Goal: Task Accomplishment & Management: Manage account settings

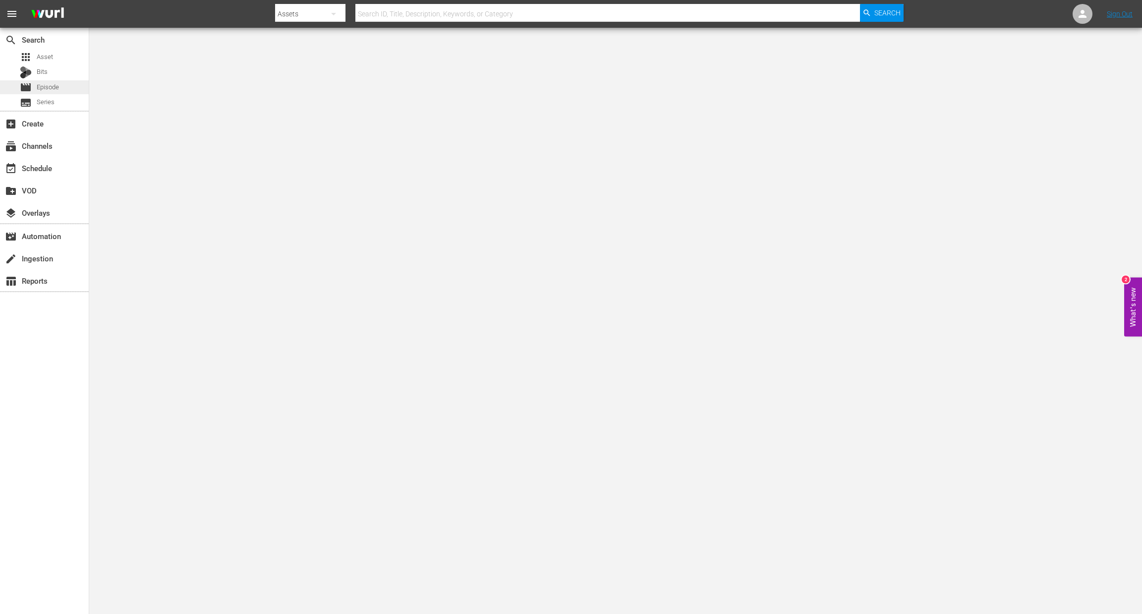
click at [64, 92] on div "movie Episode" at bounding box center [44, 87] width 89 height 14
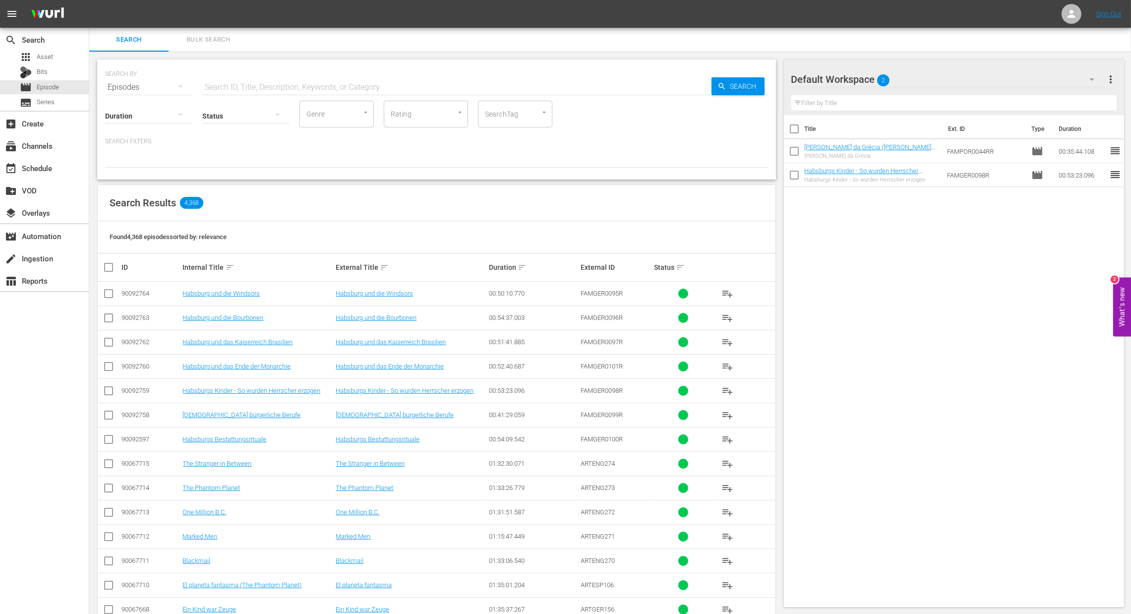
click at [302, 72] on div "SEARCH BY Search By Episodes Search ID, Title, Description, Keywords, or Catego…" at bounding box center [436, 81] width 663 height 36
click at [298, 80] on input "text" at bounding box center [456, 87] width 509 height 24
type input "famger"
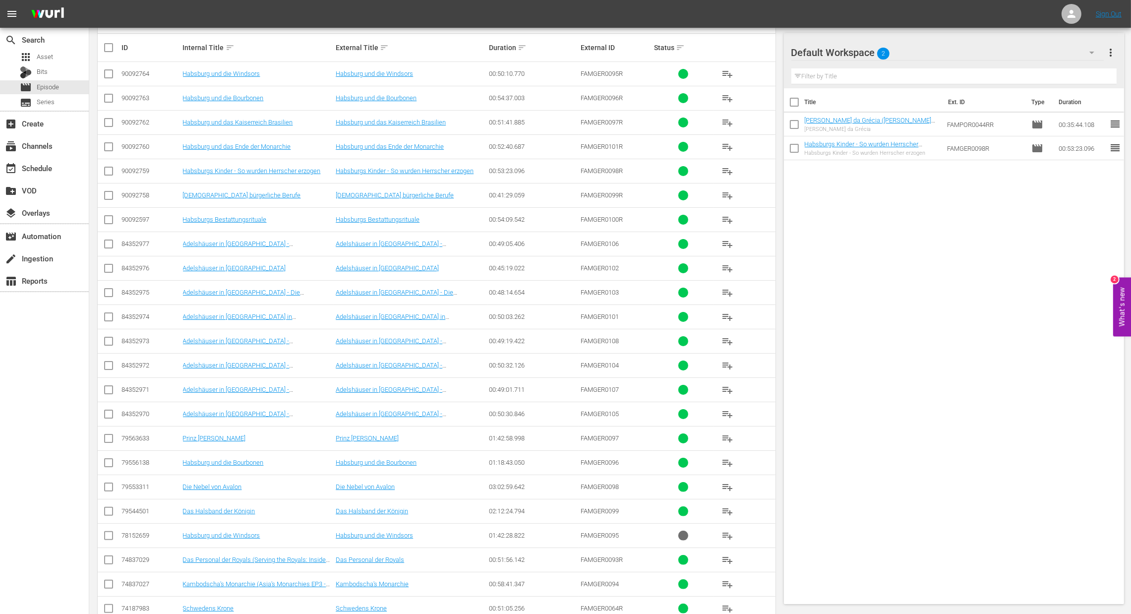
scroll to position [223, 0]
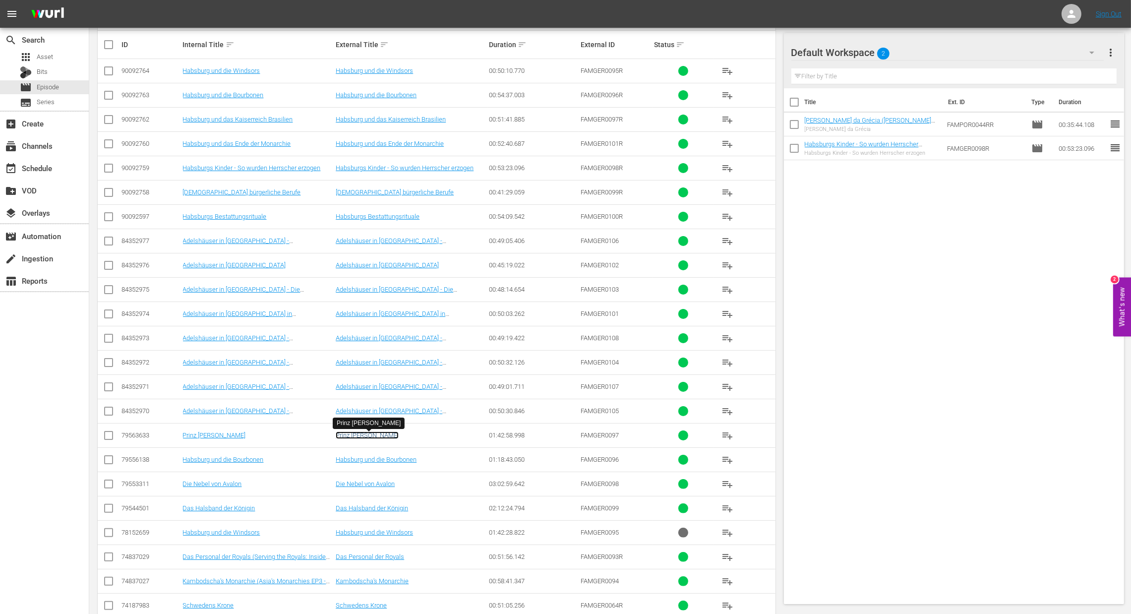
click at [344, 436] on link "Prinz Eisenherz" at bounding box center [367, 434] width 63 height 7
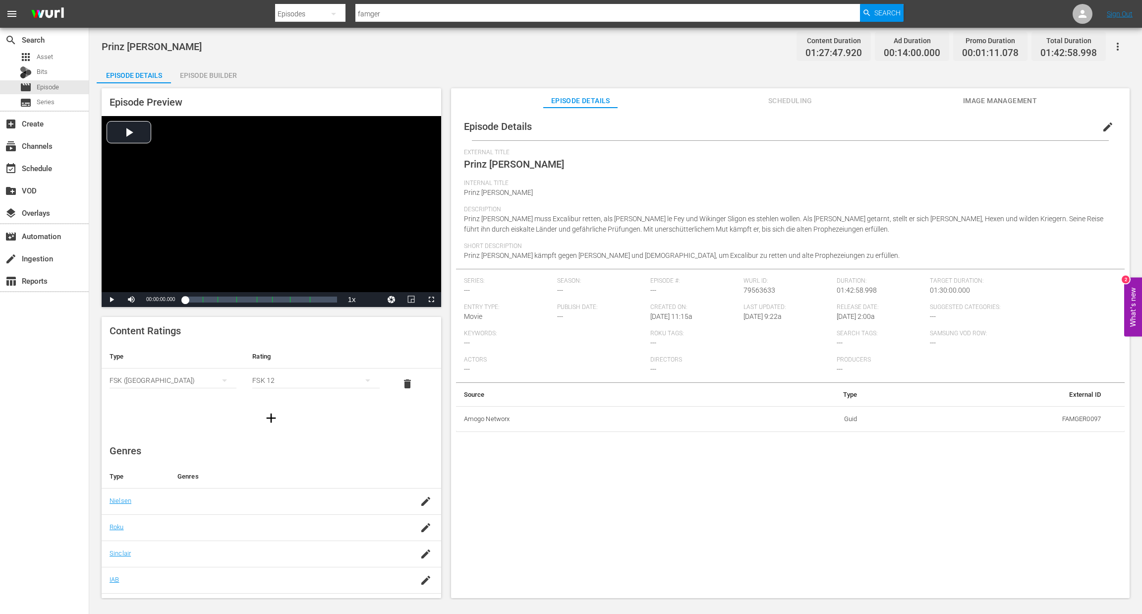
click at [225, 81] on div "Episode Builder" at bounding box center [208, 75] width 74 height 24
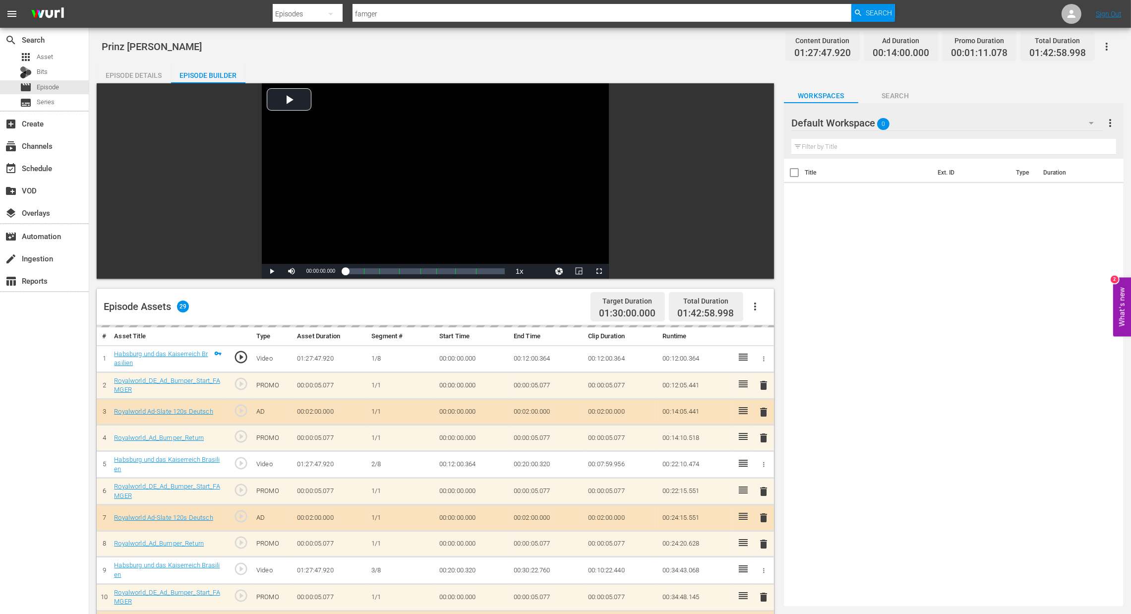
click at [131, 73] on div "Episode Details" at bounding box center [134, 75] width 74 height 24
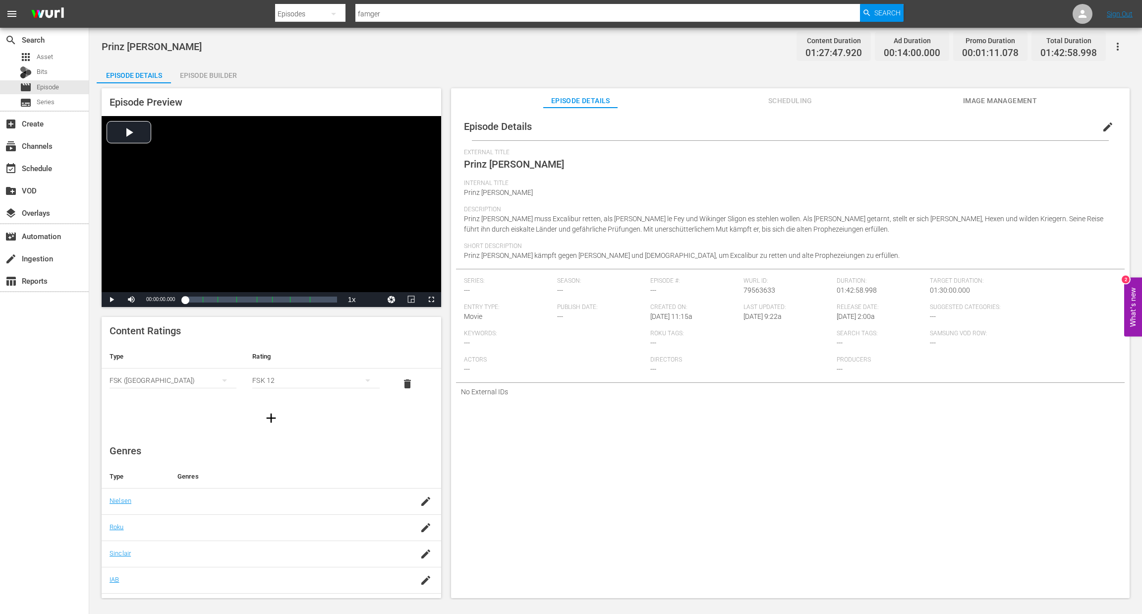
click at [1117, 49] on icon "button" at bounding box center [1118, 47] width 2 height 8
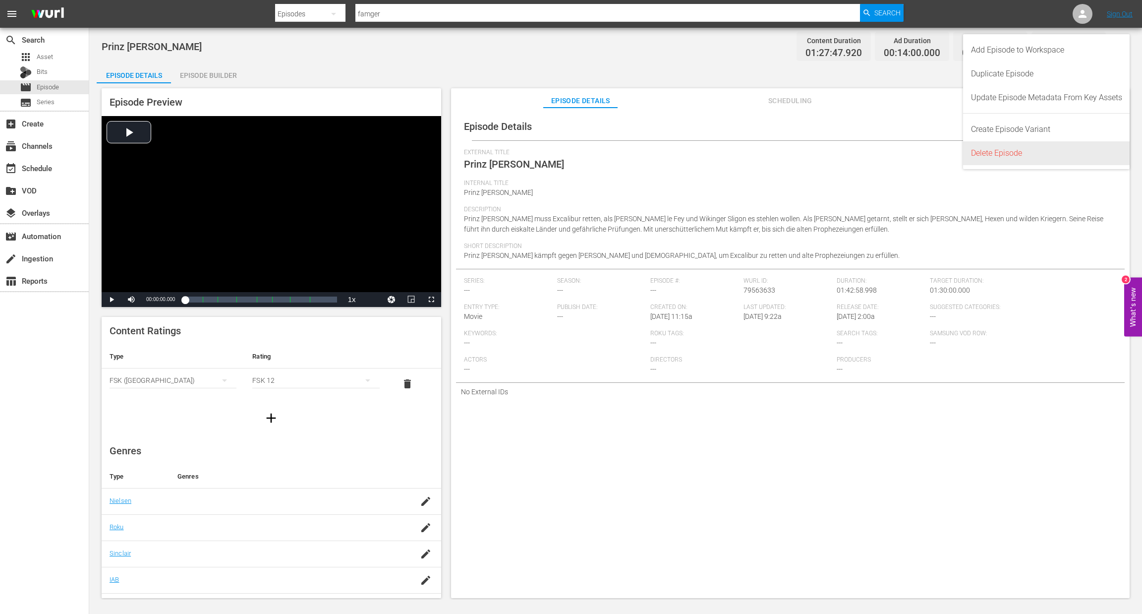
click at [1027, 156] on div "Delete Episode" at bounding box center [1046, 153] width 151 height 24
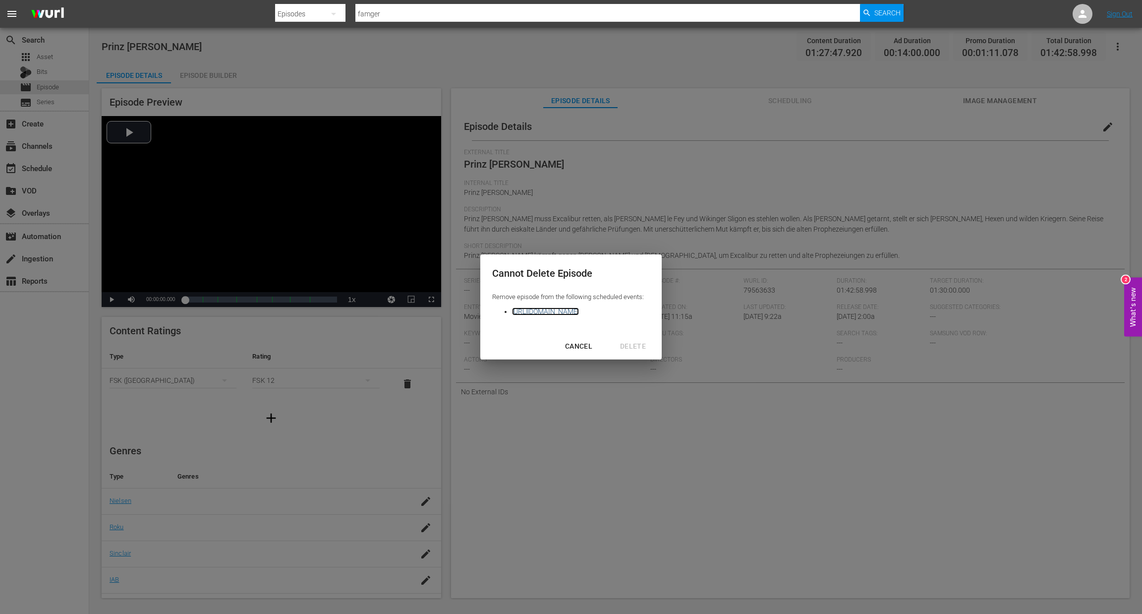
click at [579, 313] on link "https://platform.wurl.com/main/scheduler/1621/2025-09-17" at bounding box center [545, 311] width 67 height 8
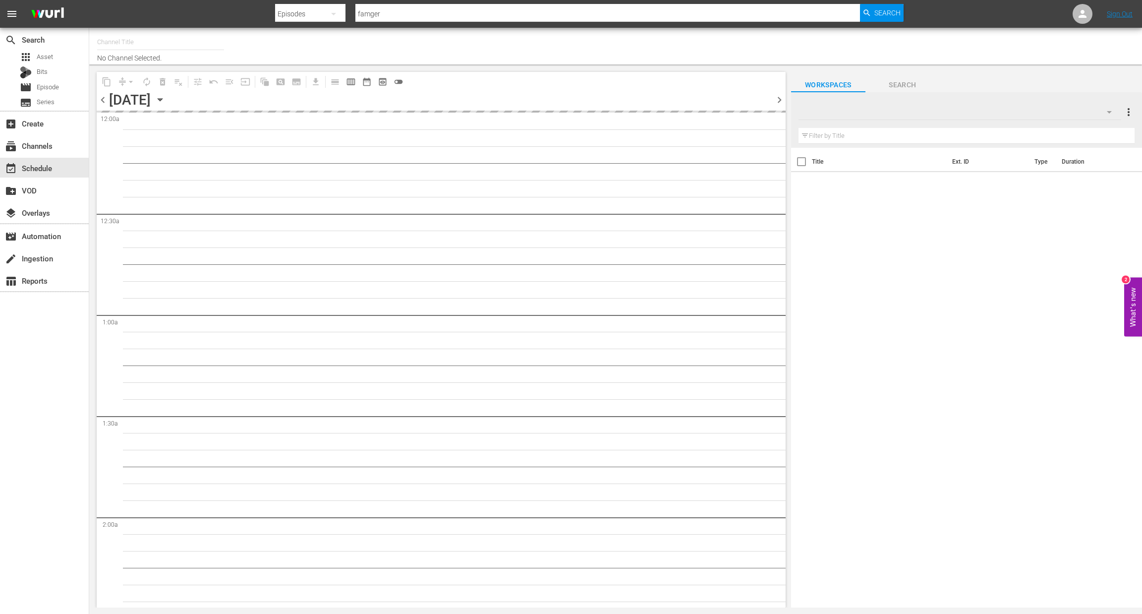
type input "Royalworld G,A,S (1621)"
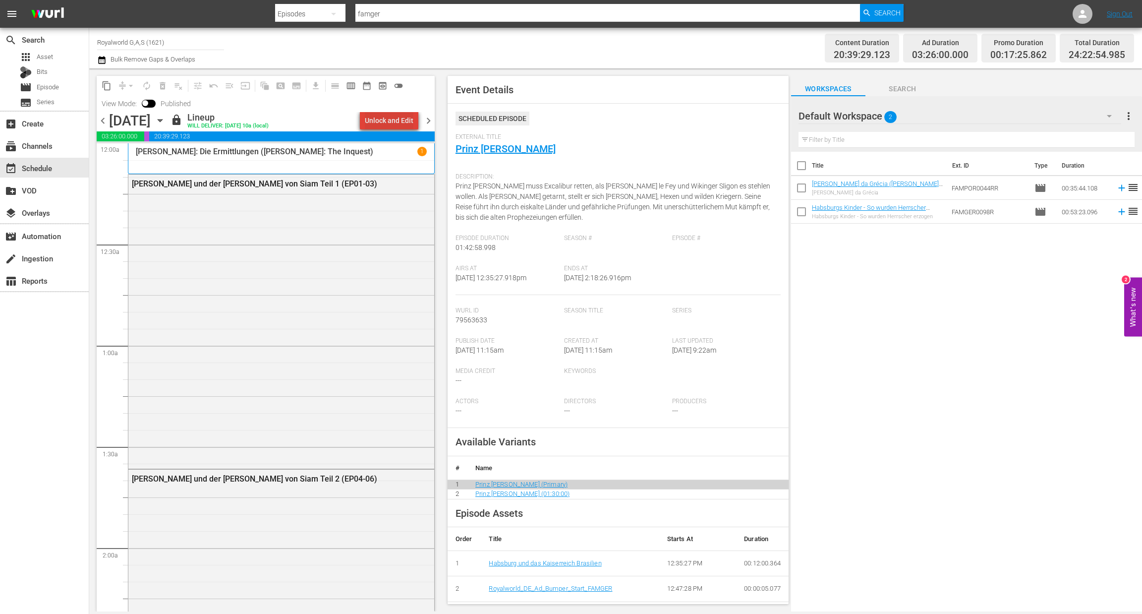
click at [400, 125] on div "Unlock and Edit" at bounding box center [389, 121] width 49 height 18
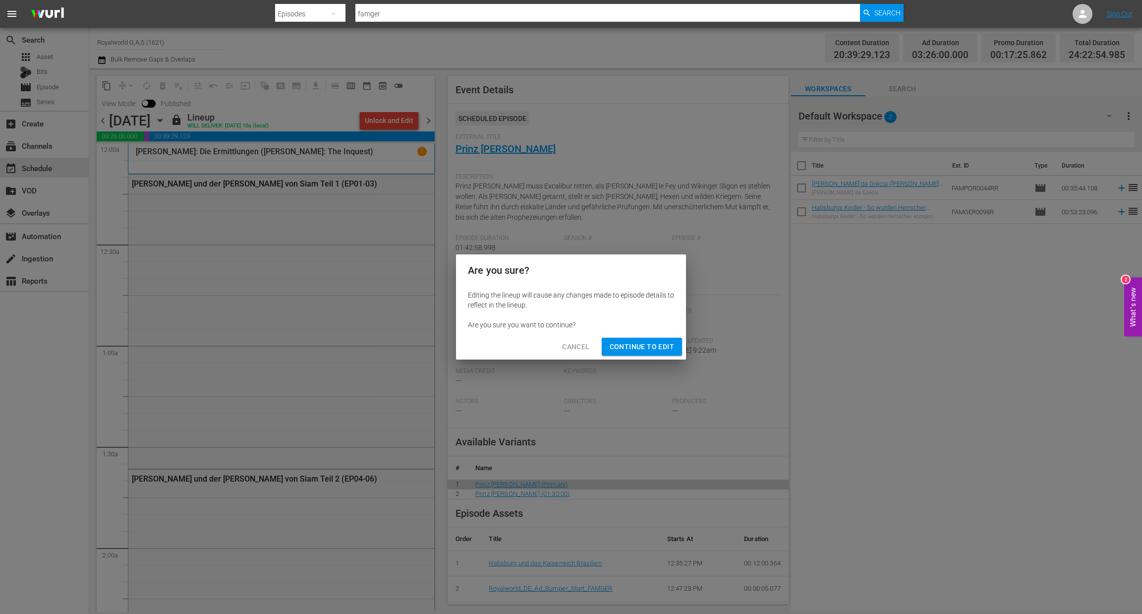
click at [616, 345] on span "Continue to Edit" at bounding box center [642, 347] width 64 height 12
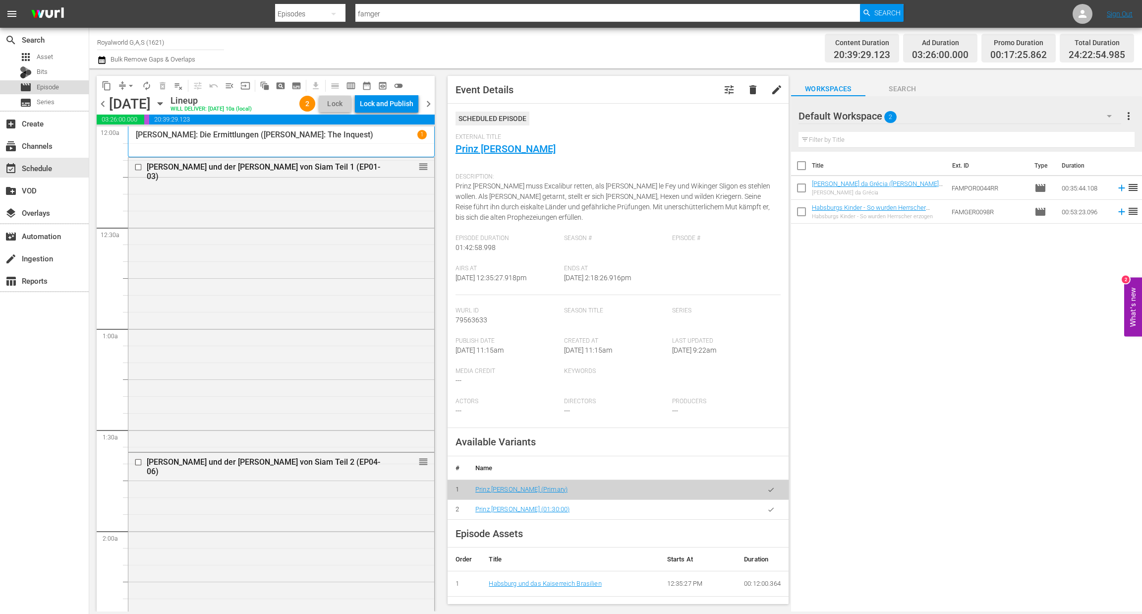
click at [44, 93] on div "movie Episode" at bounding box center [39, 87] width 39 height 14
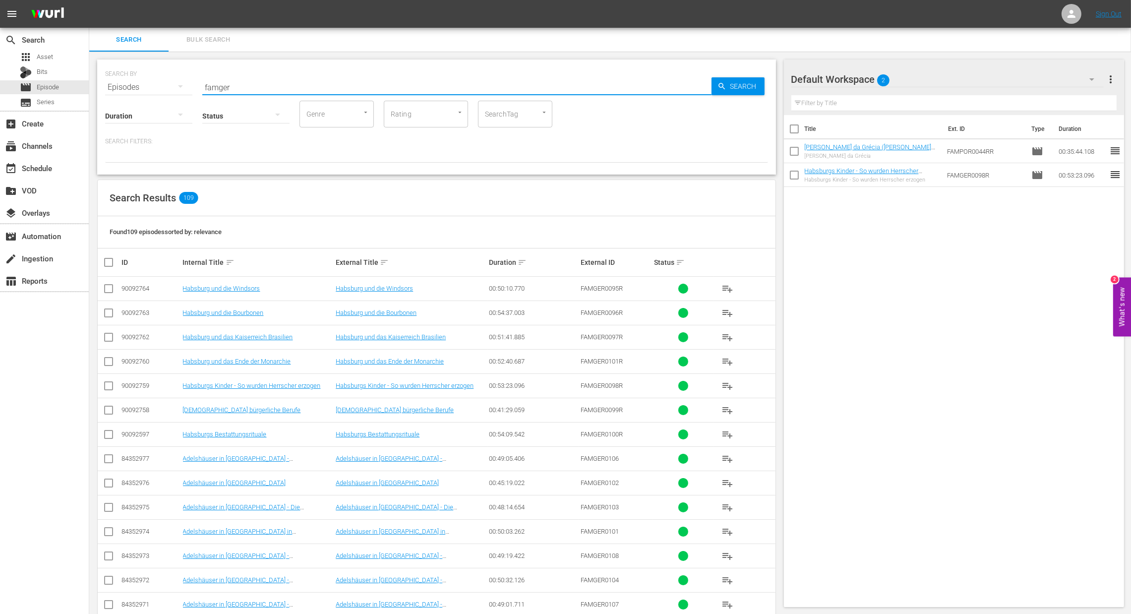
drag, startPoint x: 288, startPoint y: 85, endPoint x: 188, endPoint y: 81, distance: 100.2
click at [185, 81] on div "SEARCH BY Search By Episodes Search ID, Title, Description, Keywords, or Catego…" at bounding box center [436, 81] width 663 height 36
paste input "Habsburgs Bestattungsrituale"
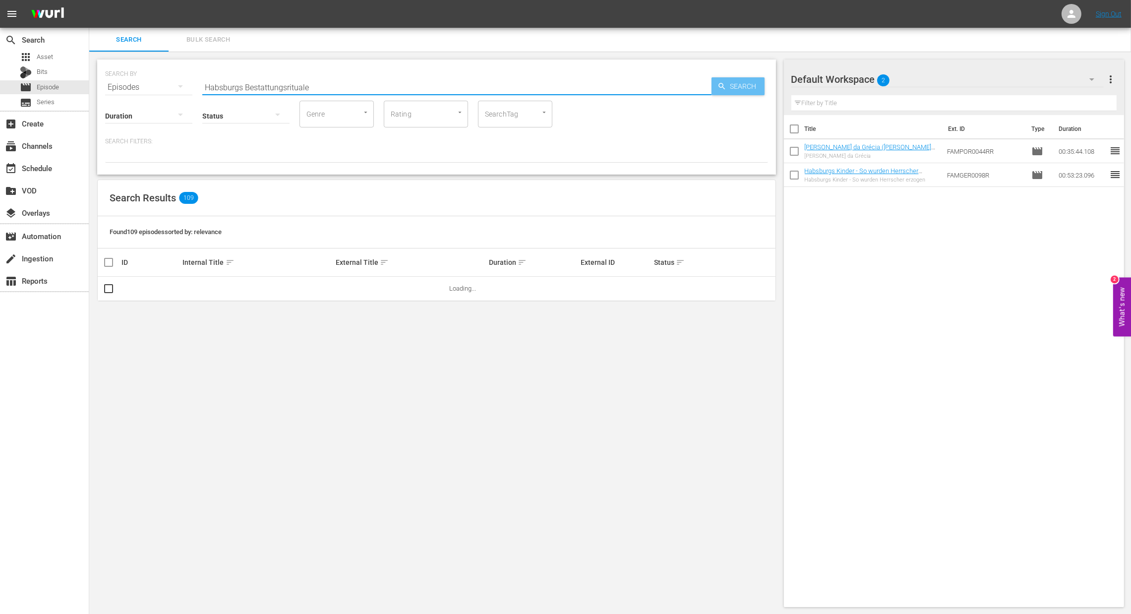
type input "Habsburgs Bestattungsrituale"
click at [739, 92] on span "Search" at bounding box center [745, 86] width 38 height 18
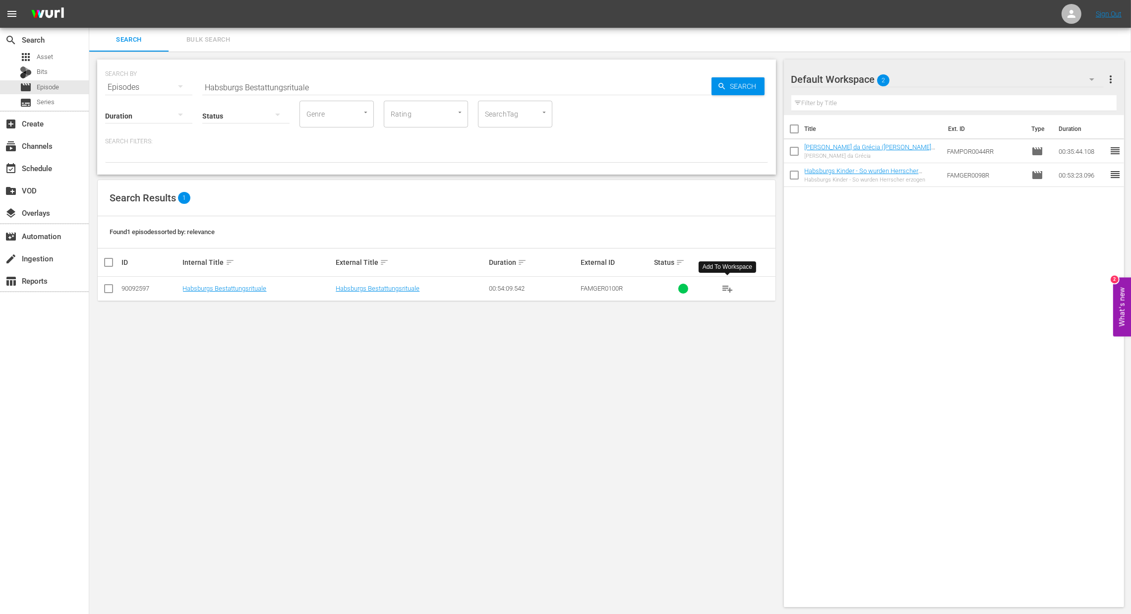
click at [727, 288] on span "playlist_add" at bounding box center [727, 289] width 12 height 12
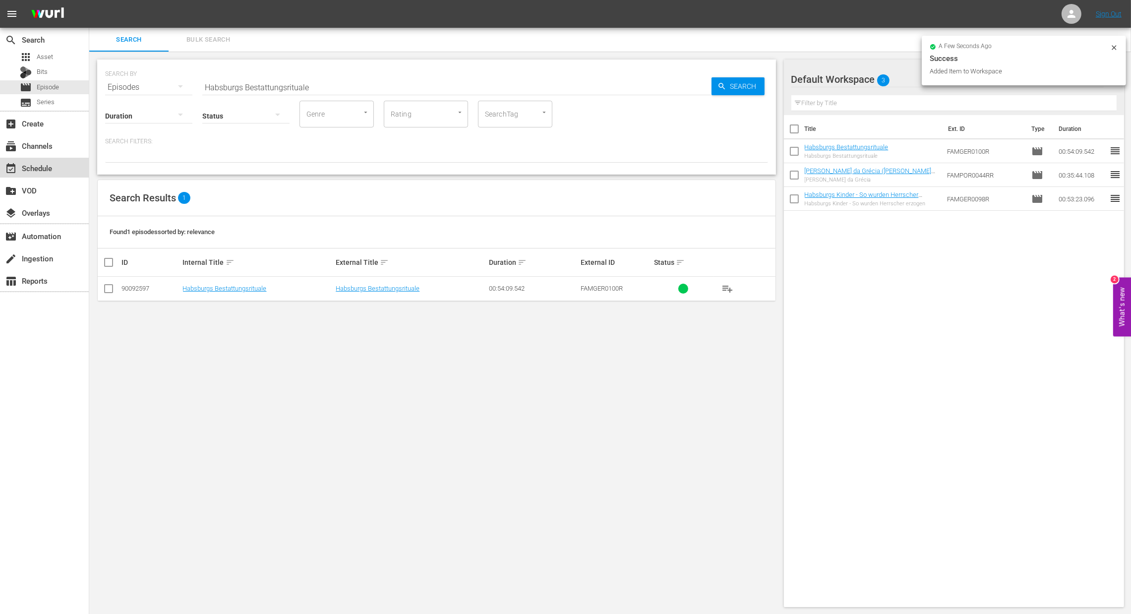
click at [41, 165] on div "event_available Schedule" at bounding box center [28, 166] width 56 height 9
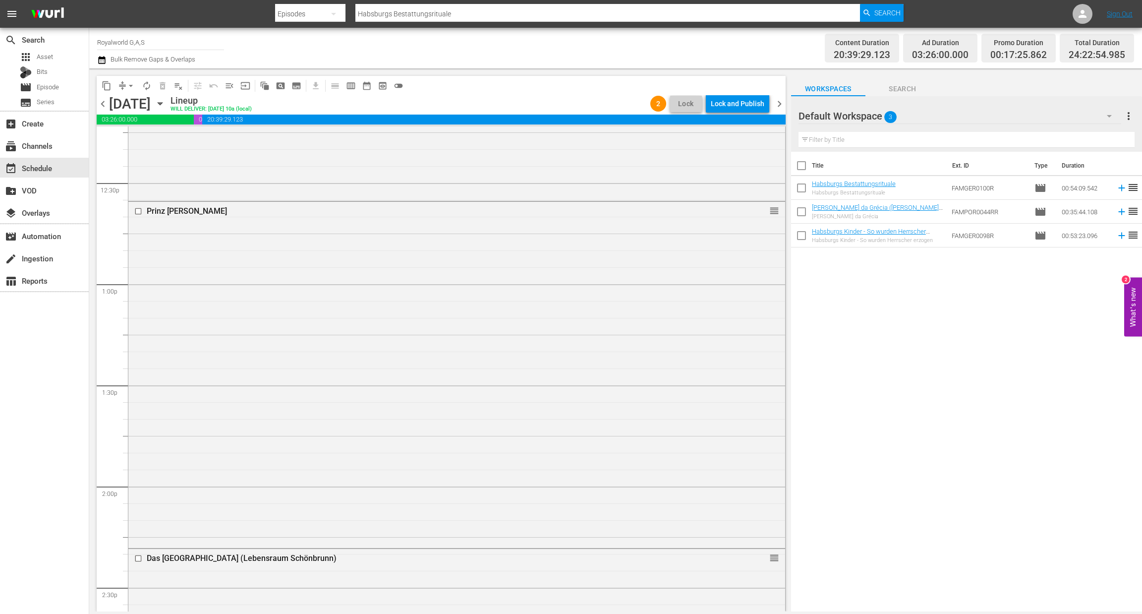
scroll to position [2454, 0]
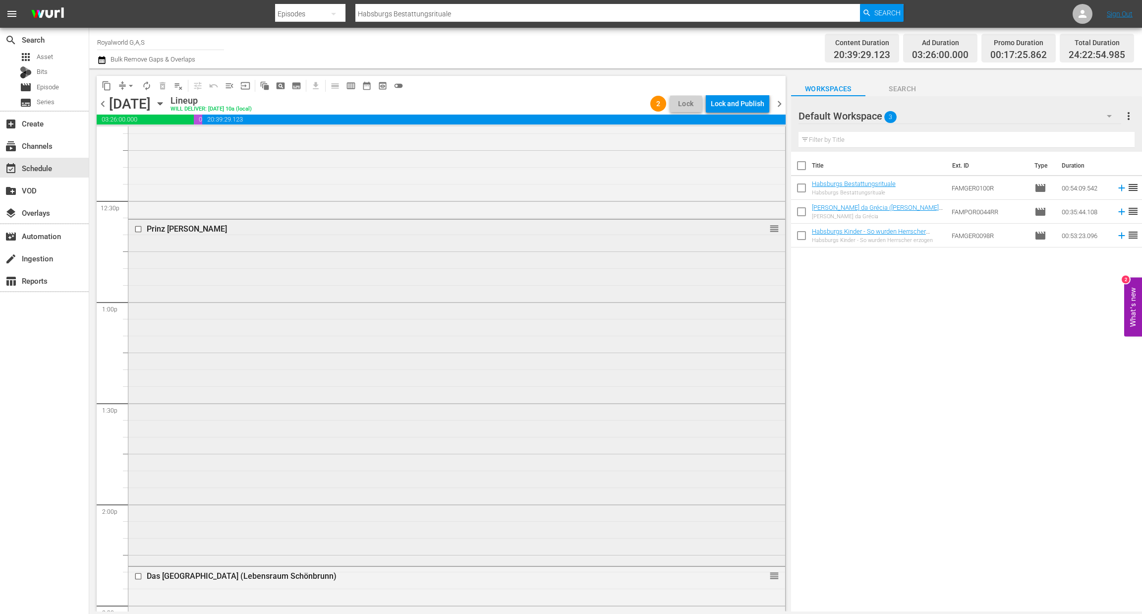
click at [137, 227] on input "checkbox" at bounding box center [139, 229] width 10 height 8
click at [158, 86] on span "delete_forever_outlined" at bounding box center [163, 86] width 10 height 10
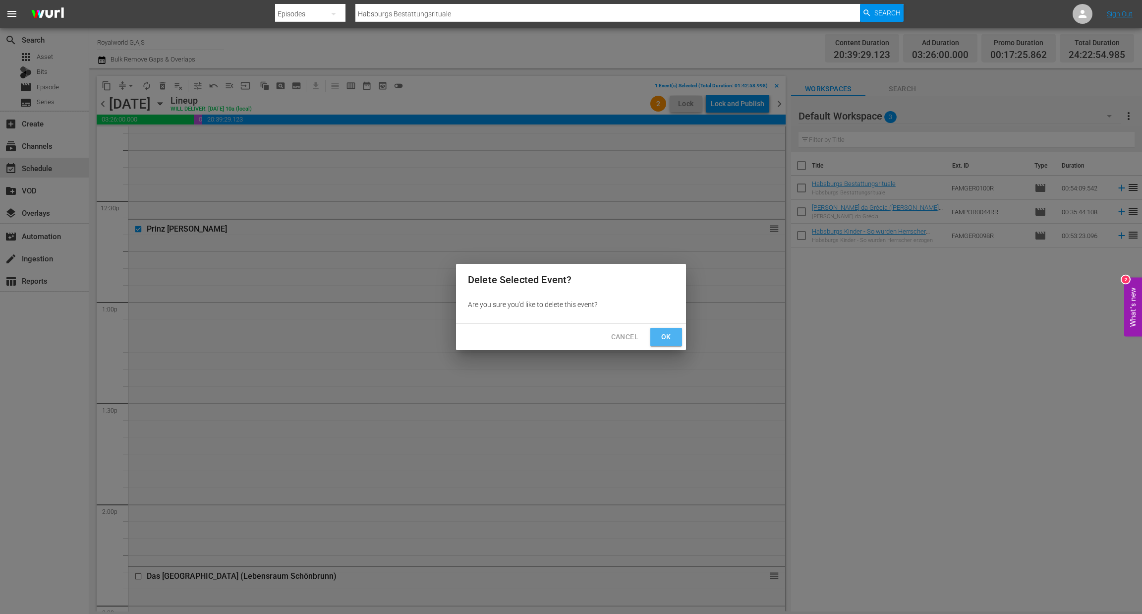
click at [667, 341] on span "Ok" at bounding box center [666, 337] width 16 height 12
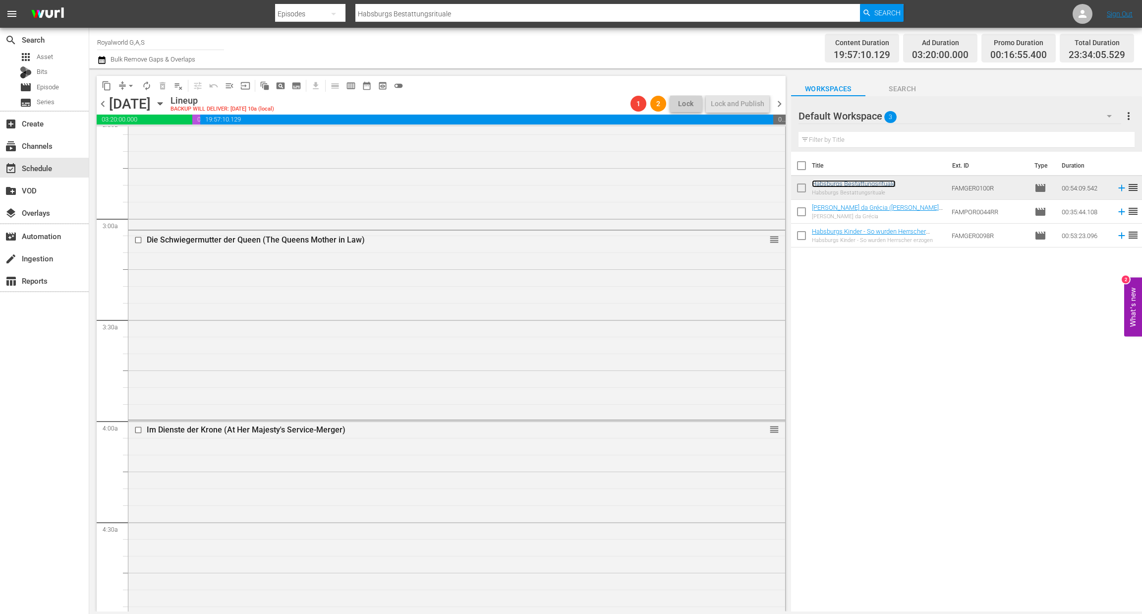
scroll to position [87, 0]
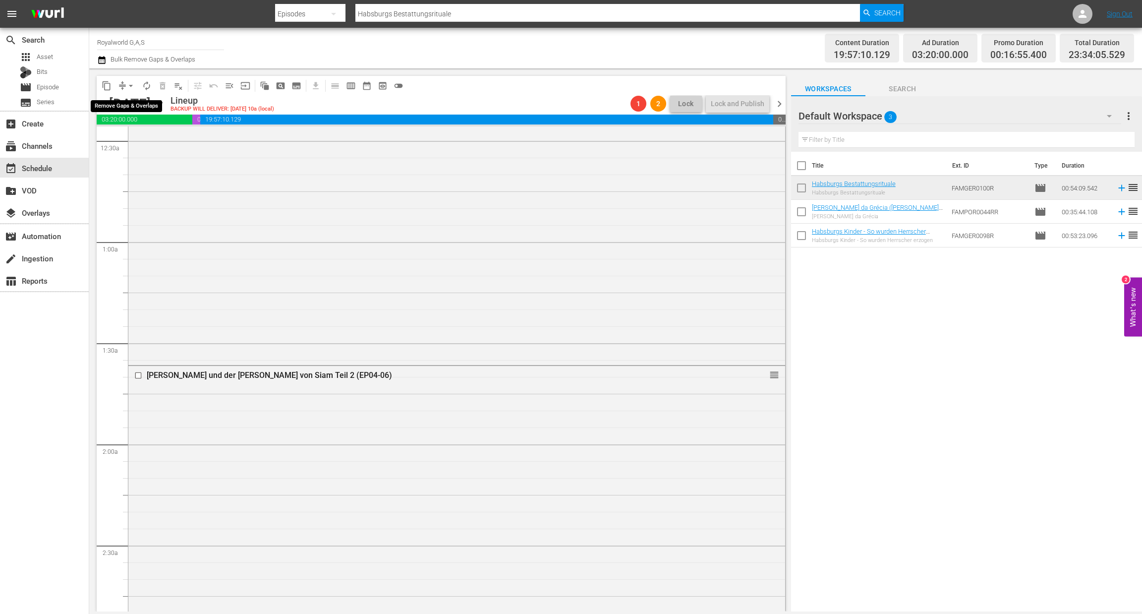
click at [127, 79] on button "arrow_drop_down" at bounding box center [131, 86] width 16 height 16
click at [131, 143] on li "Align to End of Previous Day" at bounding box center [131, 138] width 104 height 16
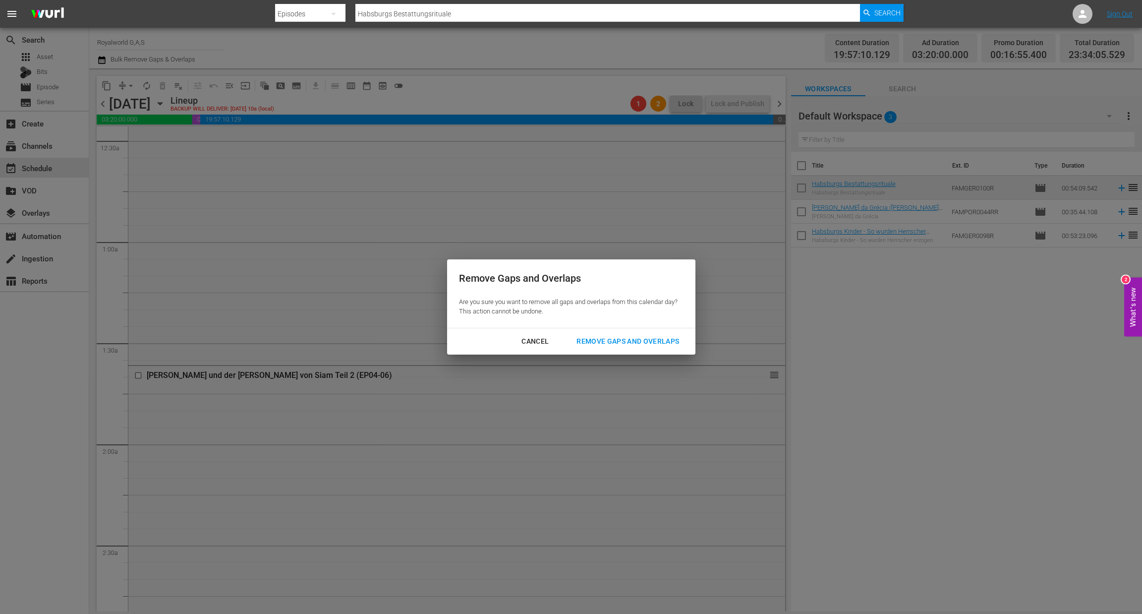
drag, startPoint x: 664, startPoint y: 354, endPoint x: 662, endPoint y: 345, distance: 9.0
click at [663, 352] on div "Cancel Remove Gaps and Overlaps" at bounding box center [571, 341] width 248 height 26
click at [661, 340] on div "Remove Gaps and Overlaps" at bounding box center [628, 341] width 118 height 12
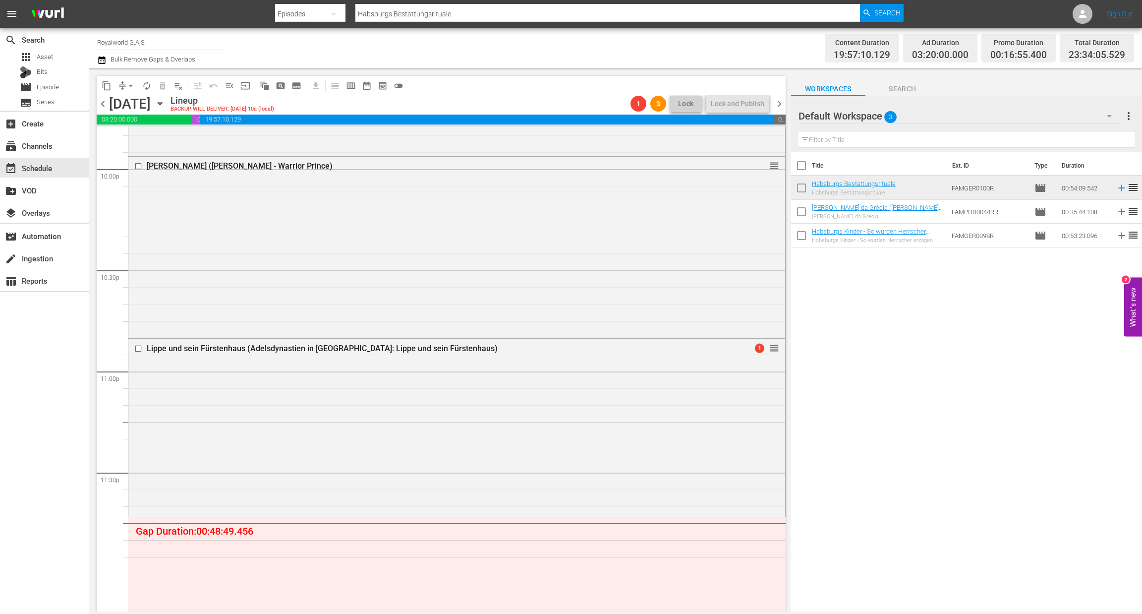
scroll to position [4477, 0]
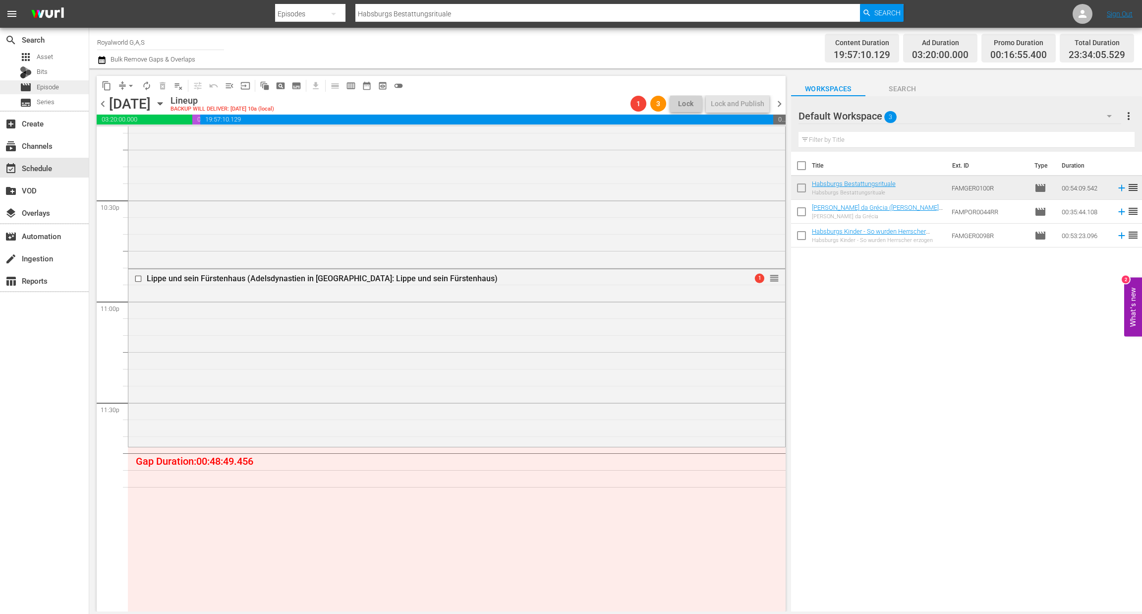
click at [48, 90] on span "Episode" at bounding box center [48, 87] width 22 height 10
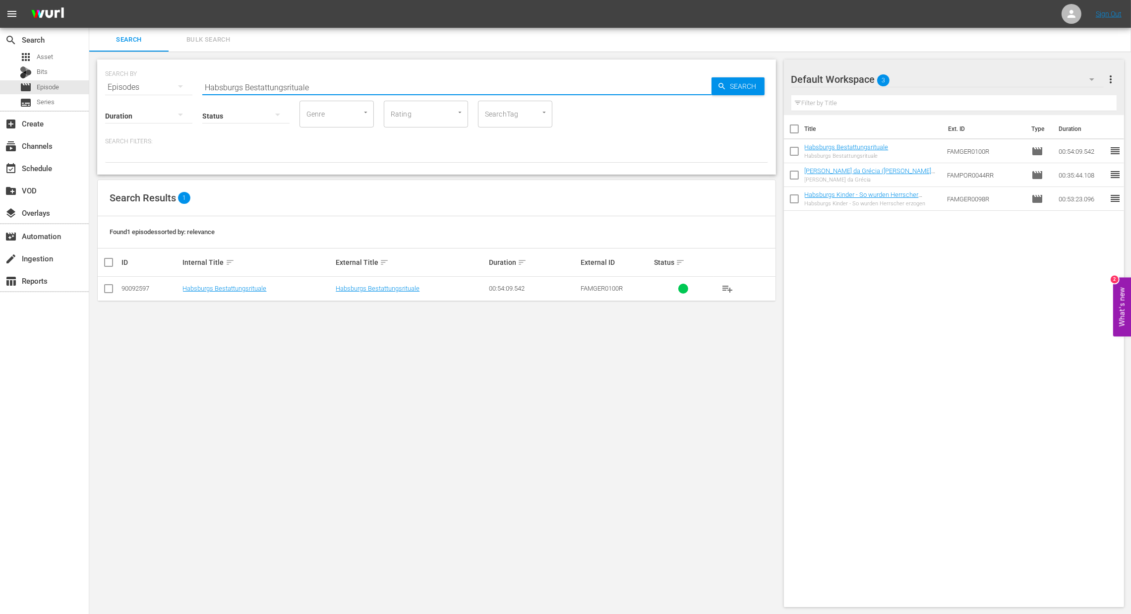
drag, startPoint x: 190, startPoint y: 81, endPoint x: 127, endPoint y: 81, distance: 63.0
click at [127, 81] on div "SEARCH BY Search By Episodes Search ID, Title, Description, Keywords, or Catego…" at bounding box center [436, 81] width 663 height 36
paste input "Im Dienste ihrer Majestät Teil 2"
type input "Im Dienste ihrer Majestät Teil 2"
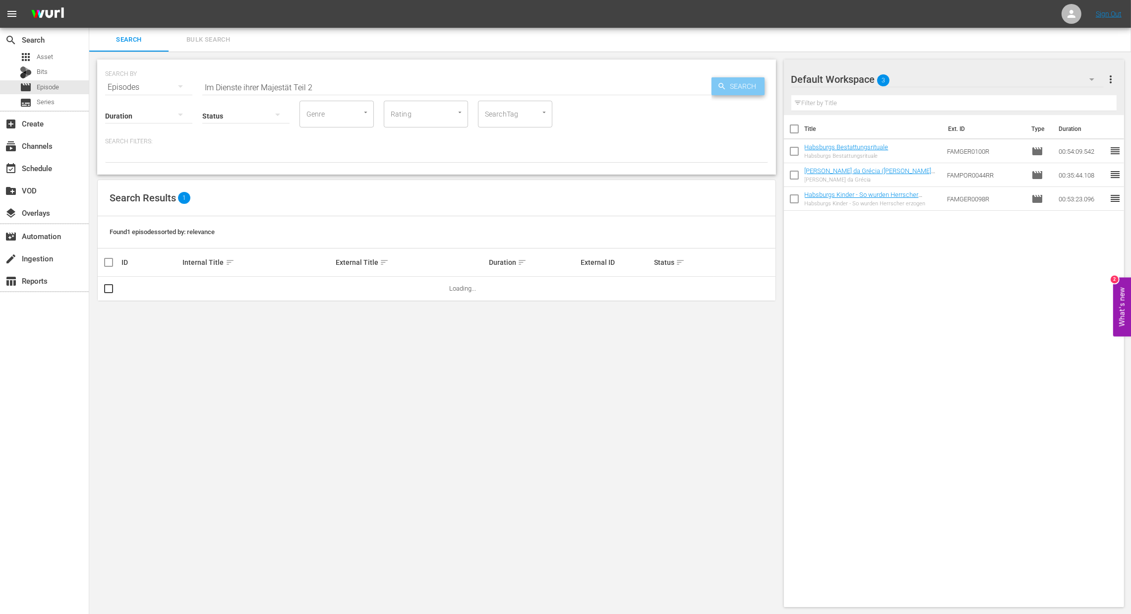
click at [723, 86] on icon "button" at bounding box center [721, 86] width 9 height 9
click at [729, 292] on span "playlist_add" at bounding box center [727, 289] width 12 height 12
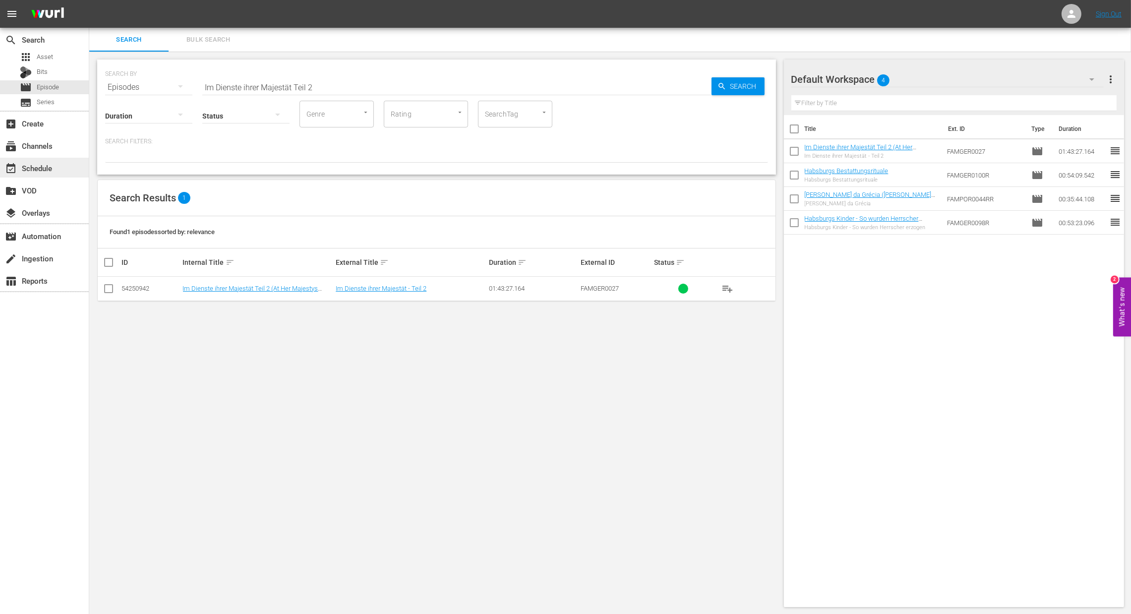
click at [56, 173] on div "event_available Schedule" at bounding box center [44, 168] width 89 height 20
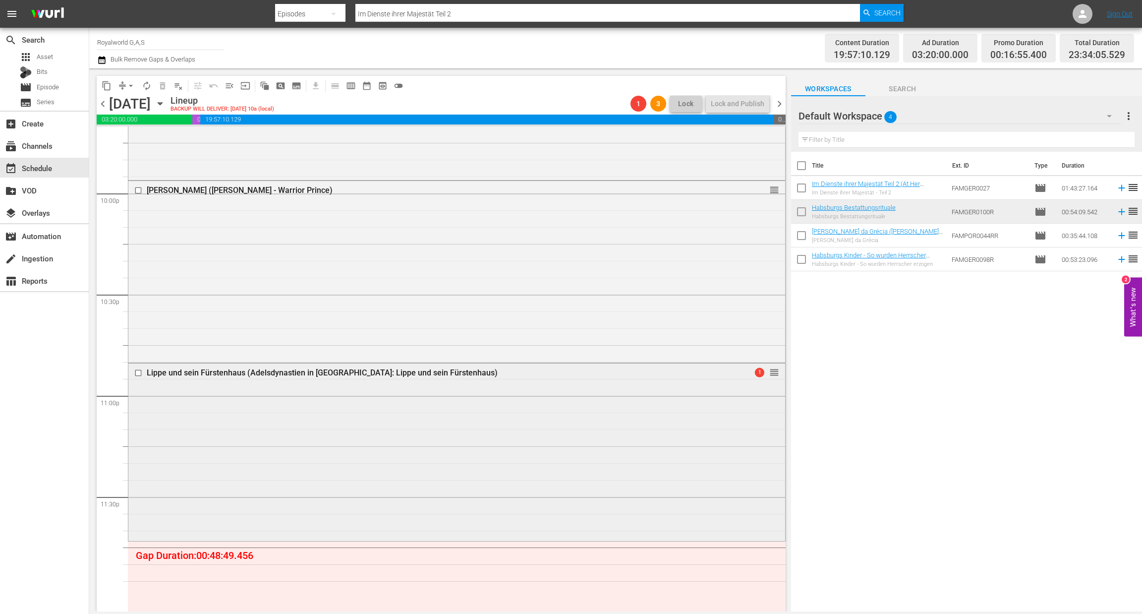
scroll to position [4477, 0]
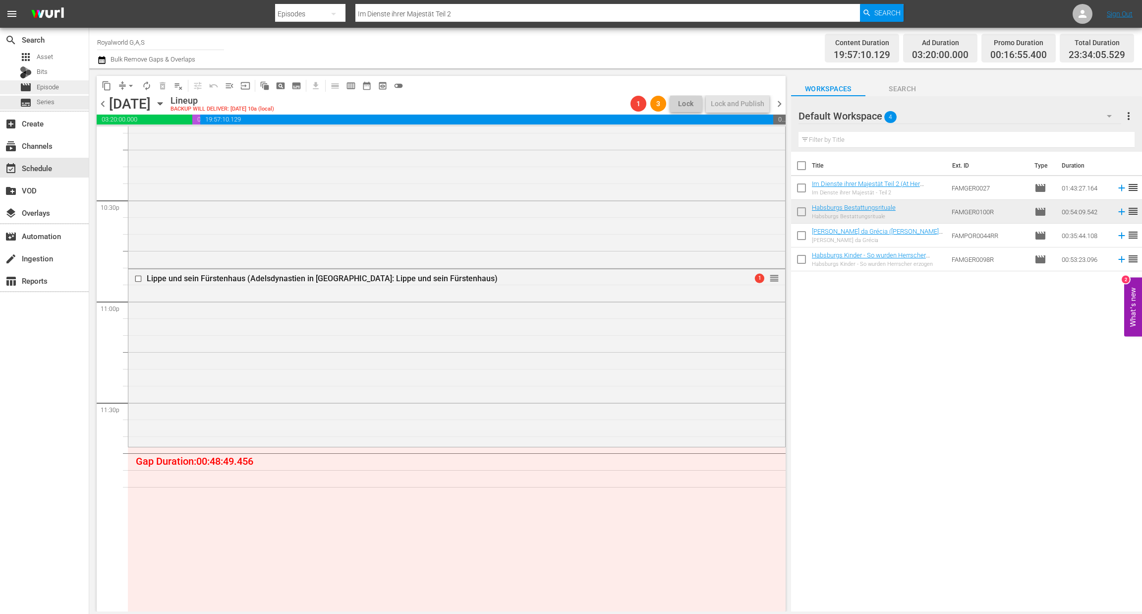
click at [46, 90] on span "Episode" at bounding box center [48, 87] width 22 height 10
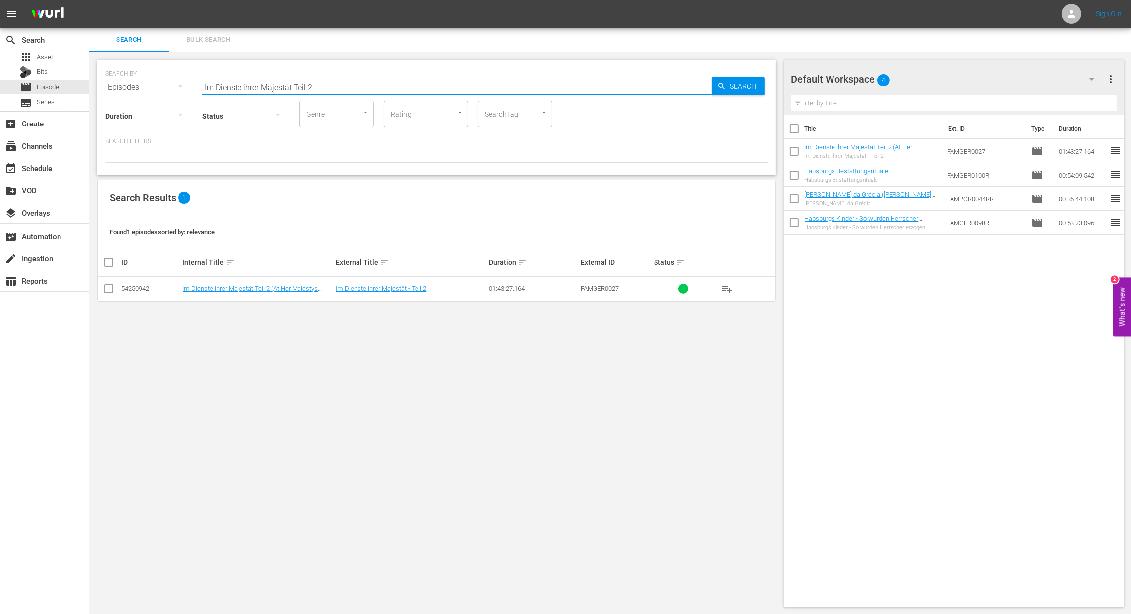
drag, startPoint x: 321, startPoint y: 92, endPoint x: 229, endPoint y: 78, distance: 93.3
click at [164, 80] on div "SEARCH BY Search By Episodes Search ID, Title, Description, Keywords, or Catego…" at bounding box center [436, 81] width 663 height 36
paste input "[PERSON_NAME]: Die Nacht, in der sie starb"
type input "[PERSON_NAME]: Die Nacht, in der sie starb"
click at [754, 86] on span "Search" at bounding box center [745, 86] width 38 height 18
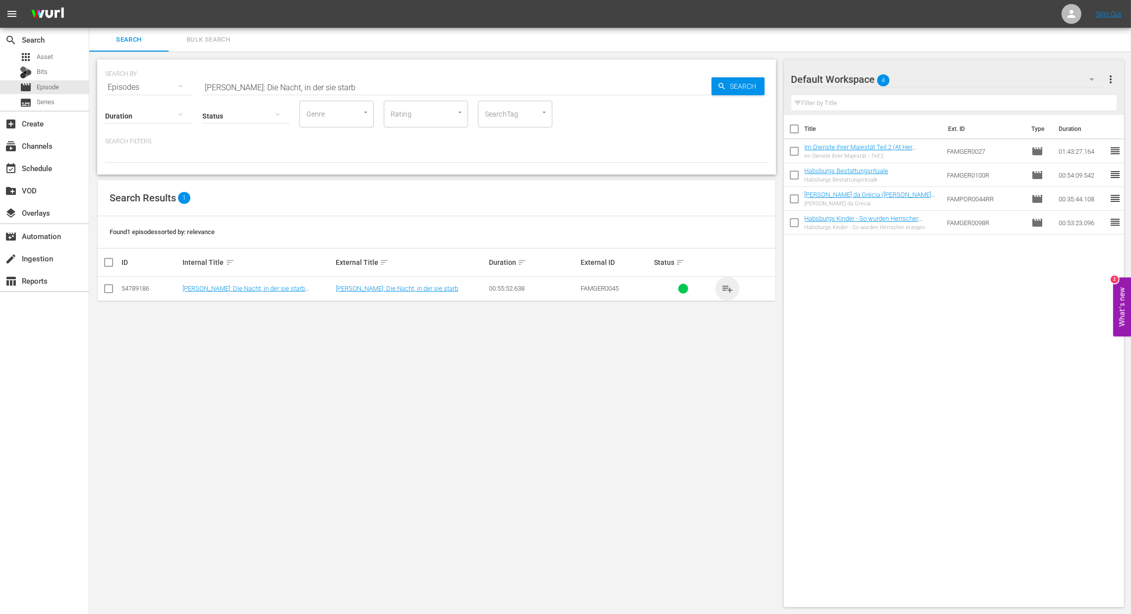
click at [723, 287] on span "playlist_add" at bounding box center [727, 289] width 12 height 12
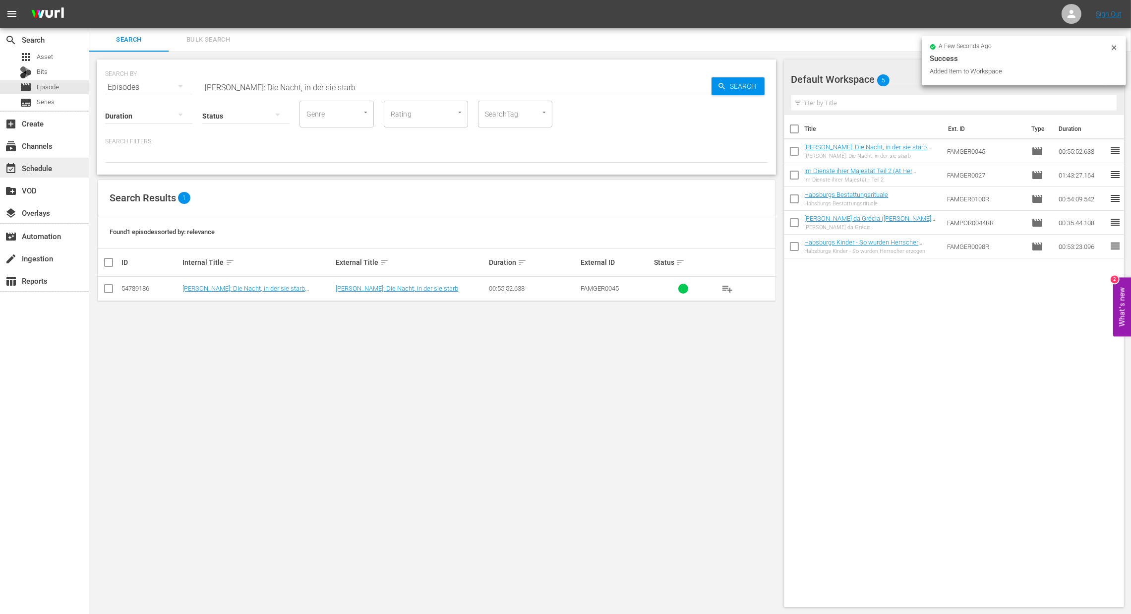
click at [41, 170] on div "event_available Schedule" at bounding box center [28, 166] width 56 height 9
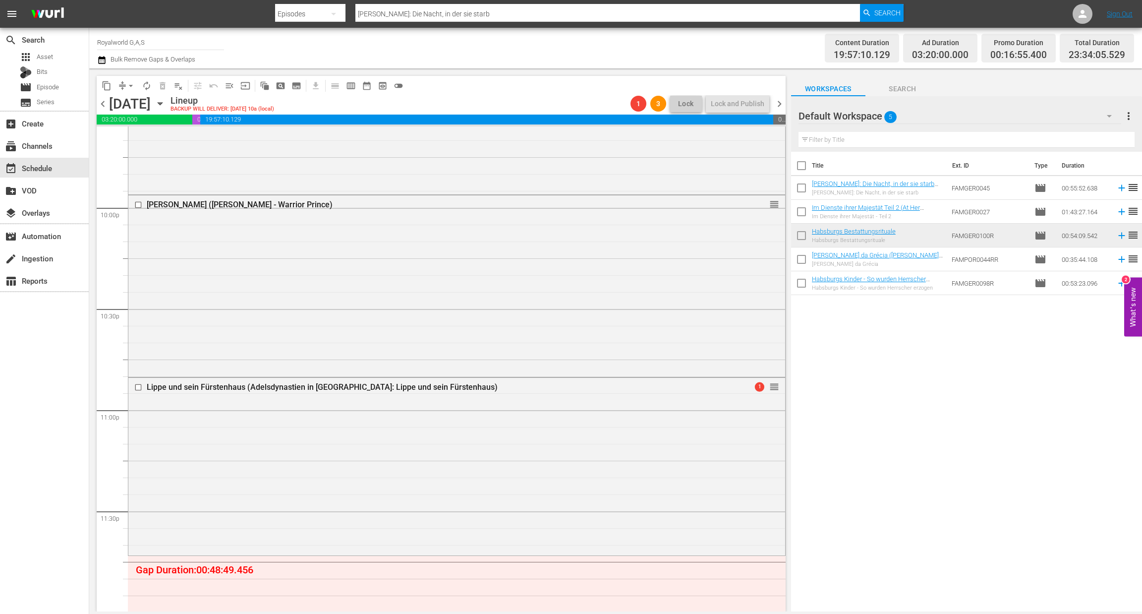
scroll to position [4477, 0]
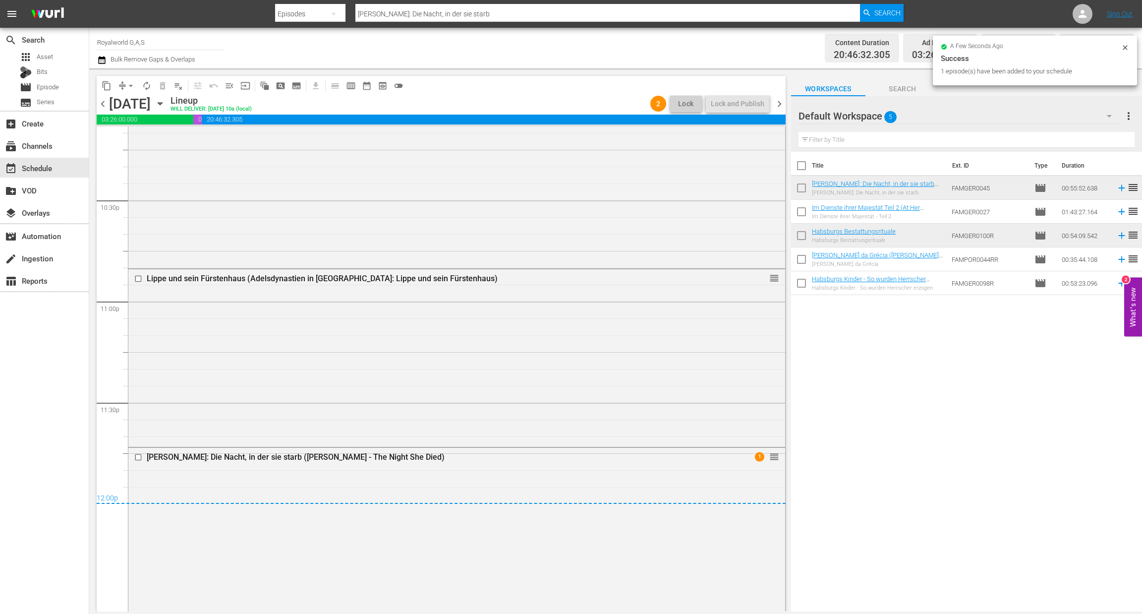
click at [778, 108] on span "chevron_right" at bounding box center [779, 104] width 12 height 12
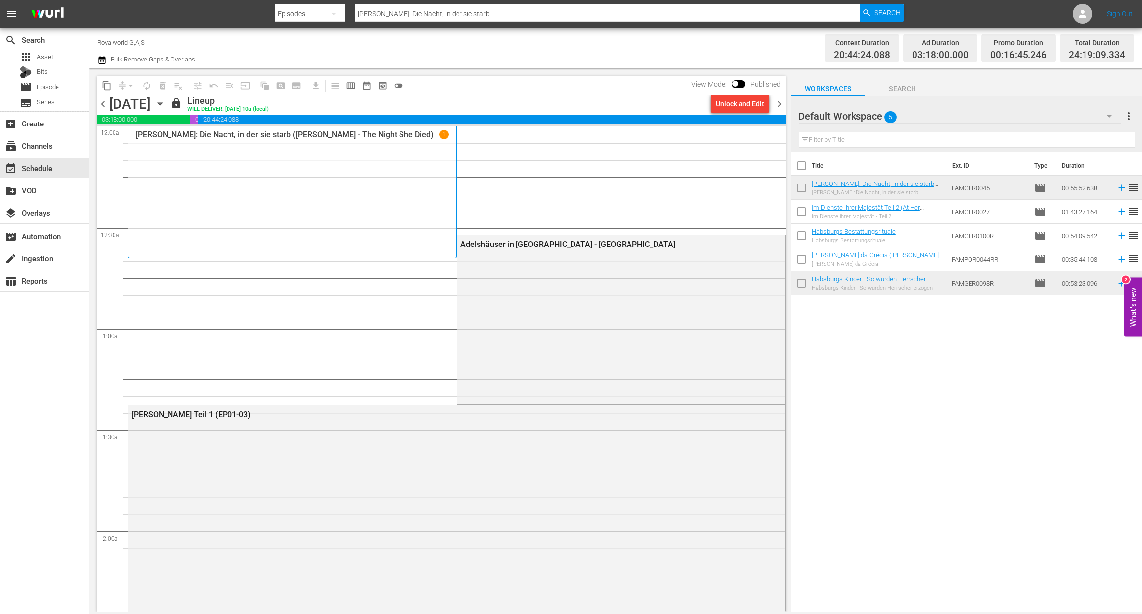
click at [751, 104] on div "Unlock and Edit" at bounding box center [740, 104] width 49 height 18
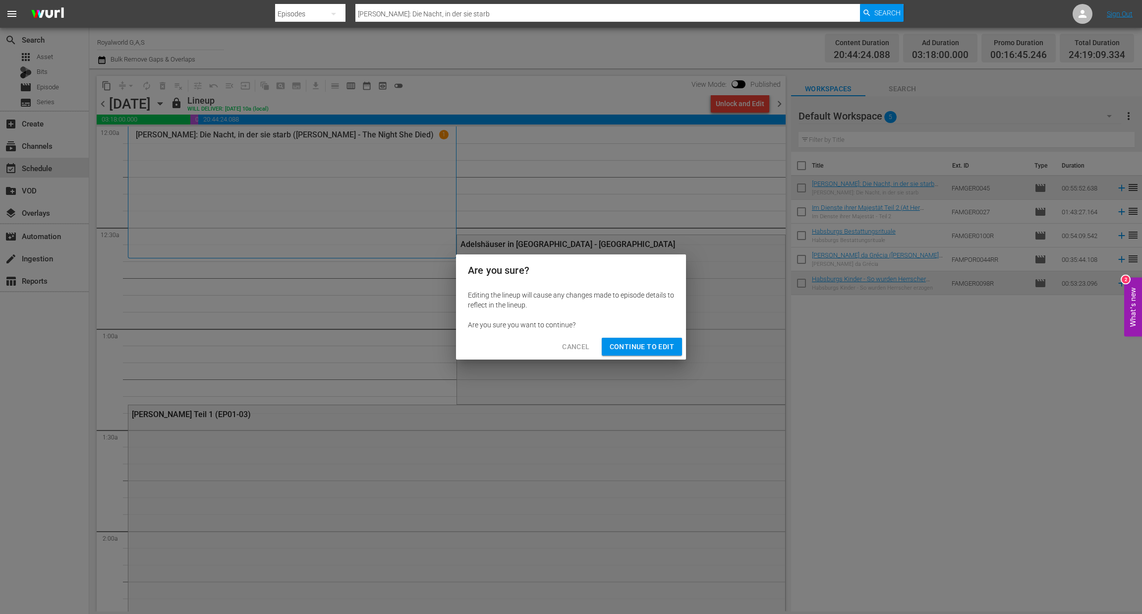
click at [633, 352] on button "Continue to Edit" at bounding box center [642, 347] width 80 height 18
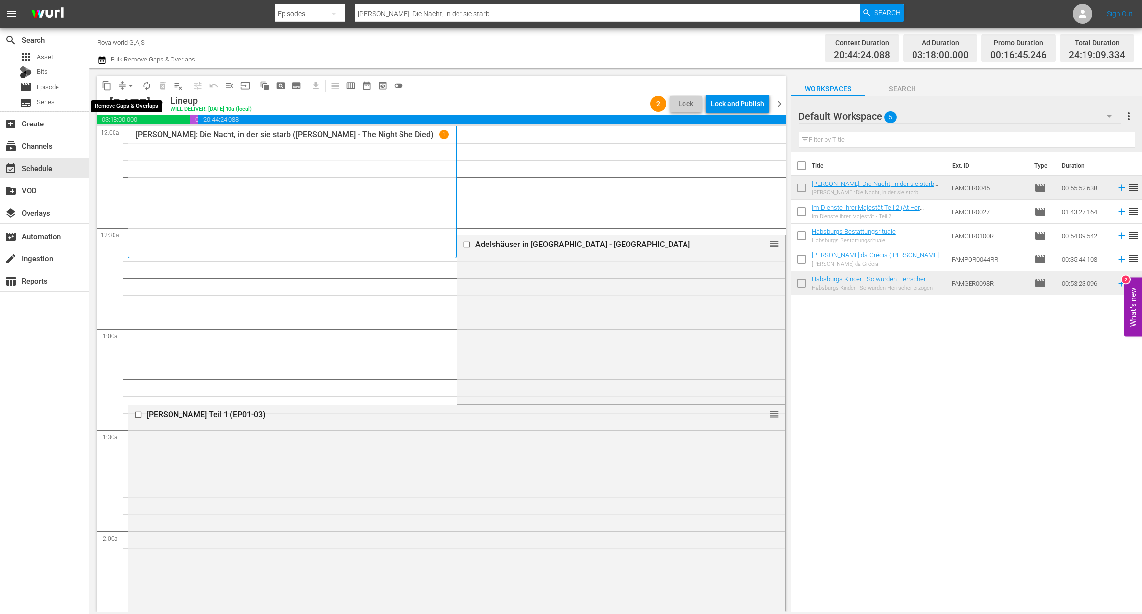
click at [127, 86] on span "arrow_drop_down" at bounding box center [131, 86] width 10 height 10
click at [117, 135] on li "Align to End of Previous Day" at bounding box center [131, 138] width 104 height 16
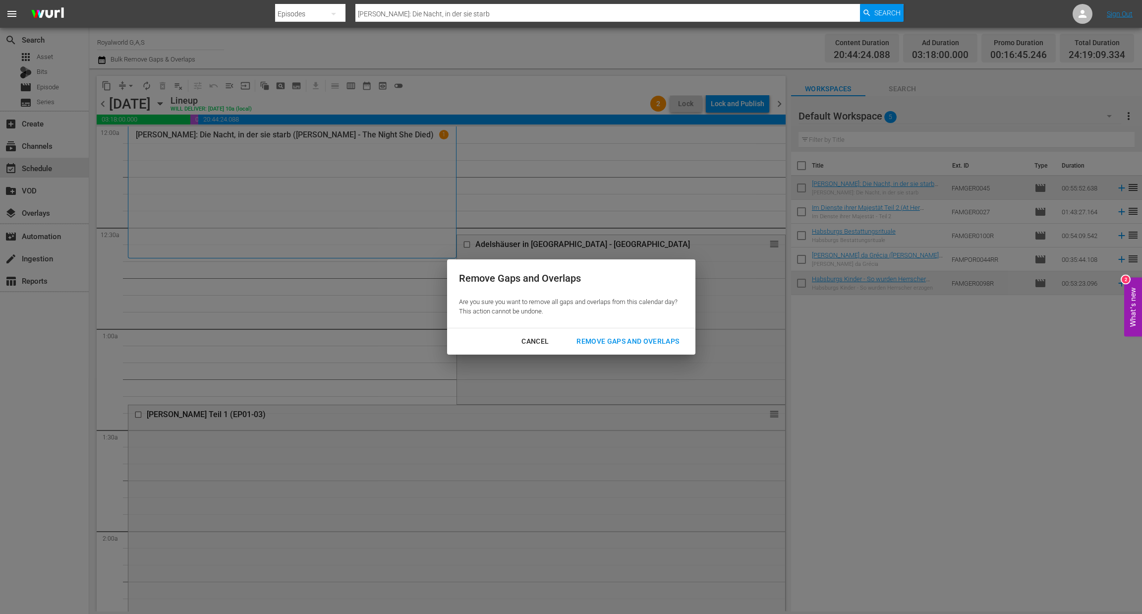
click at [625, 345] on div "Remove Gaps and Overlaps" at bounding box center [628, 341] width 118 height 12
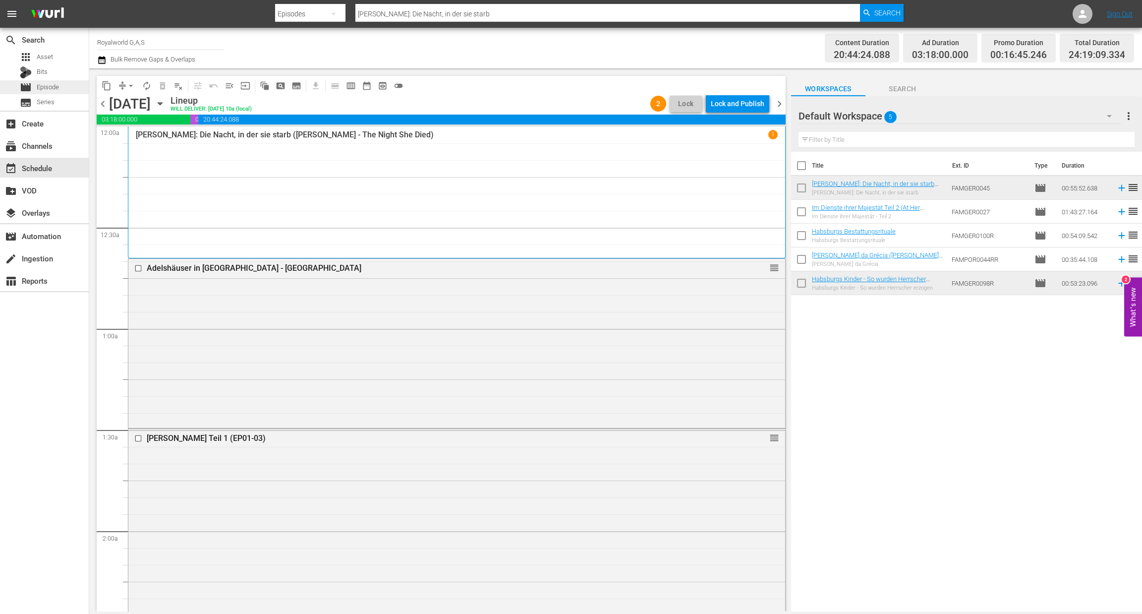
click at [55, 89] on span "Episode" at bounding box center [48, 87] width 22 height 10
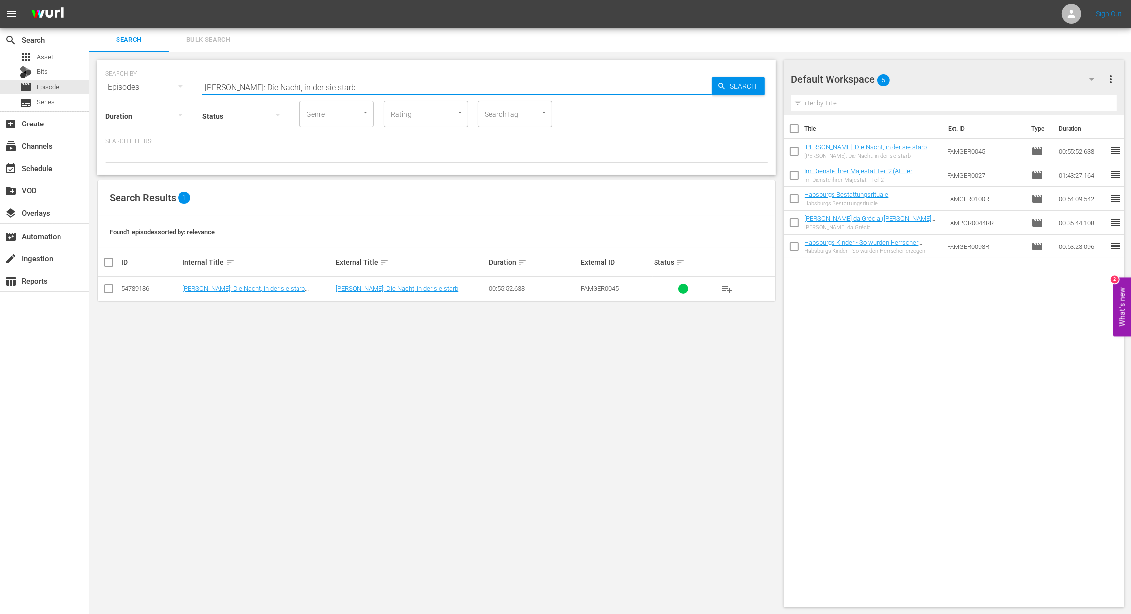
drag, startPoint x: 294, startPoint y: 85, endPoint x: 146, endPoint y: 76, distance: 148.0
click at [146, 76] on div "SEARCH BY Search By Episodes Search ID, Title, Description, Keywords, or Catego…" at bounding box center [436, 81] width 663 height 36
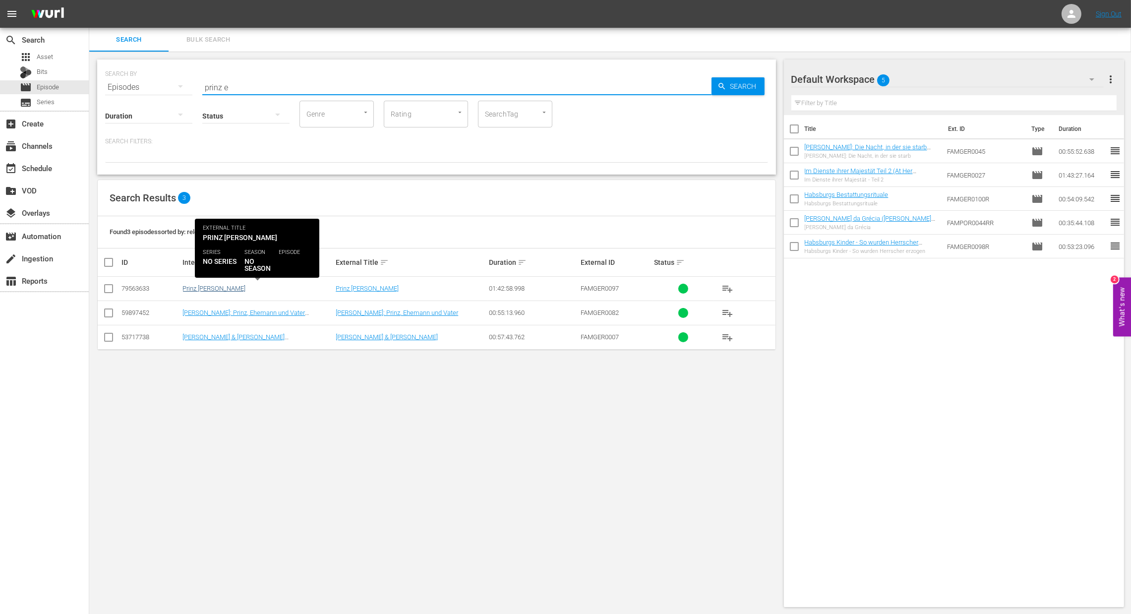
type input "prinz e"
click at [202, 286] on link "Prinz Eisenherz" at bounding box center [214, 288] width 63 height 7
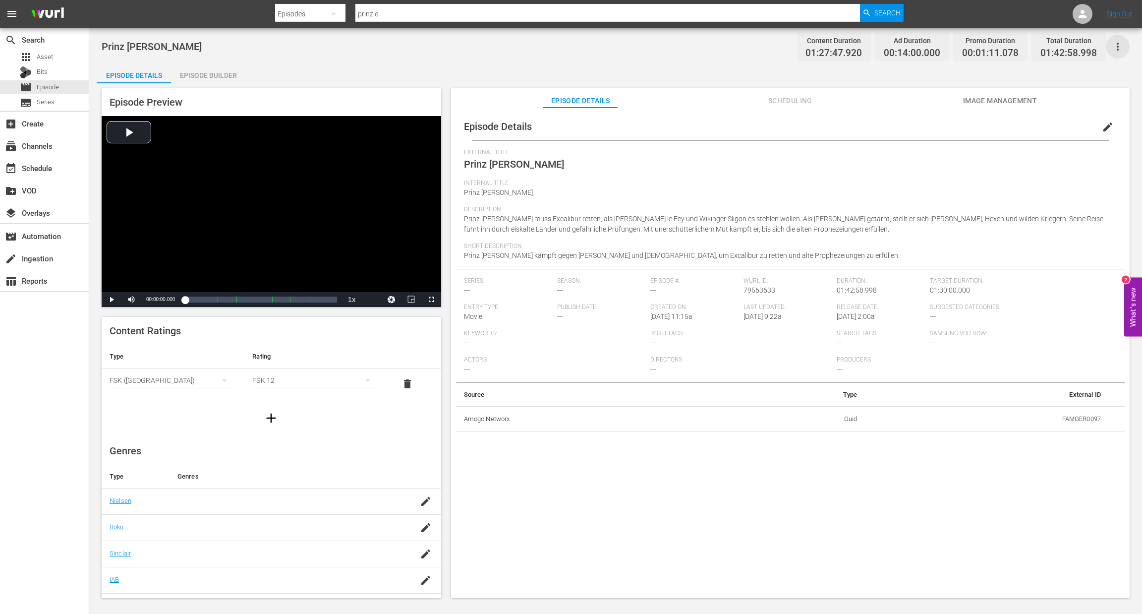
click at [1116, 49] on icon "button" at bounding box center [1118, 47] width 12 height 12
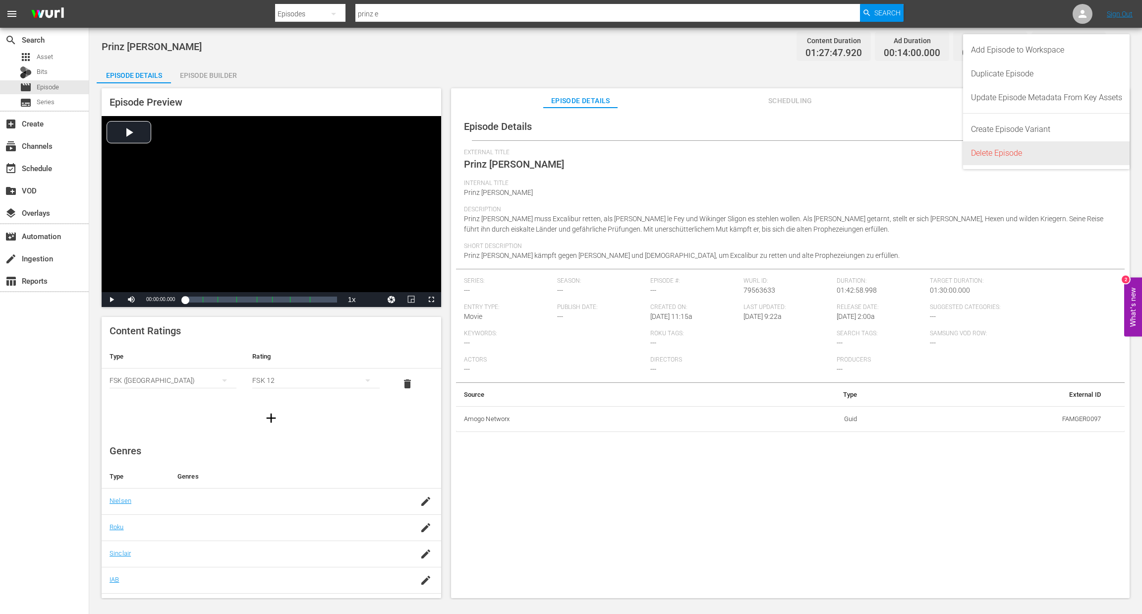
click at [1042, 153] on div "Delete Episode" at bounding box center [1046, 153] width 151 height 24
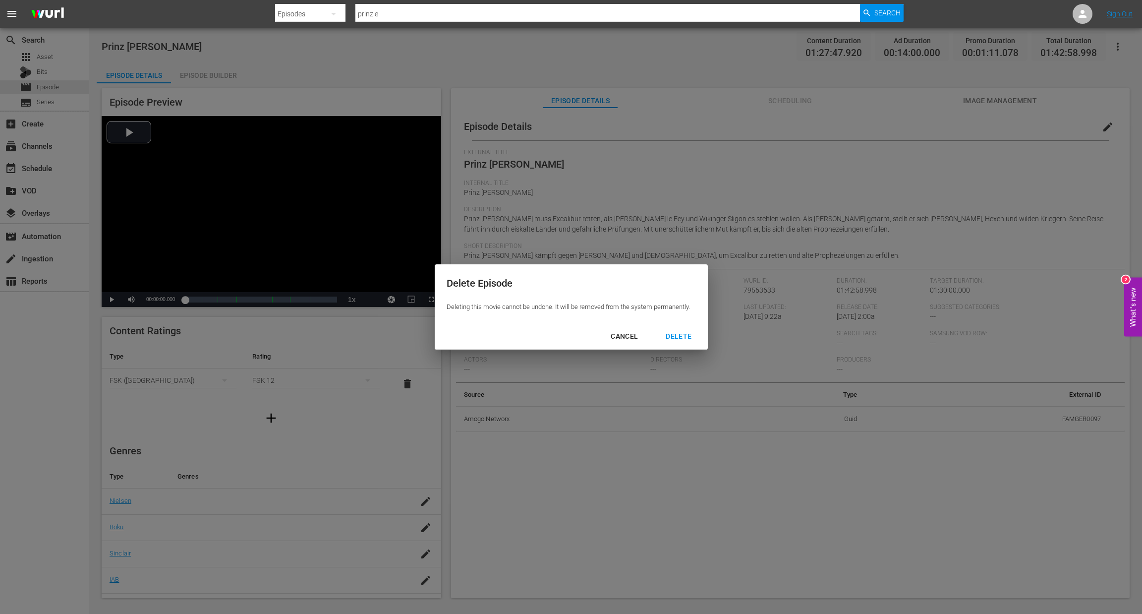
click at [682, 331] on div "DELETE" at bounding box center [679, 336] width 42 height 12
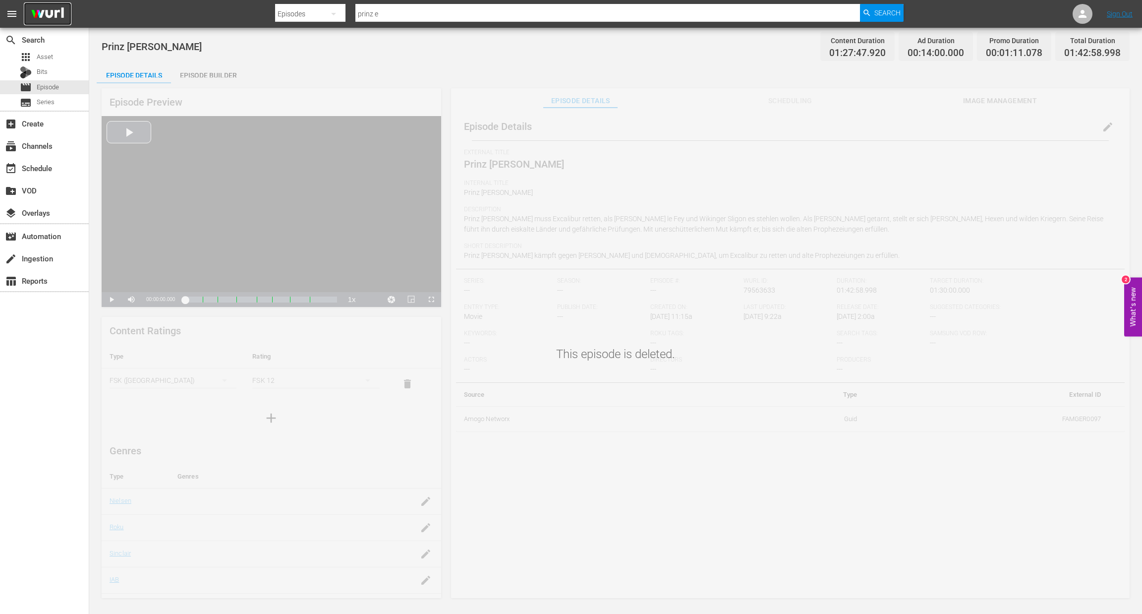
click at [58, 14] on img at bounding box center [48, 13] width 48 height 23
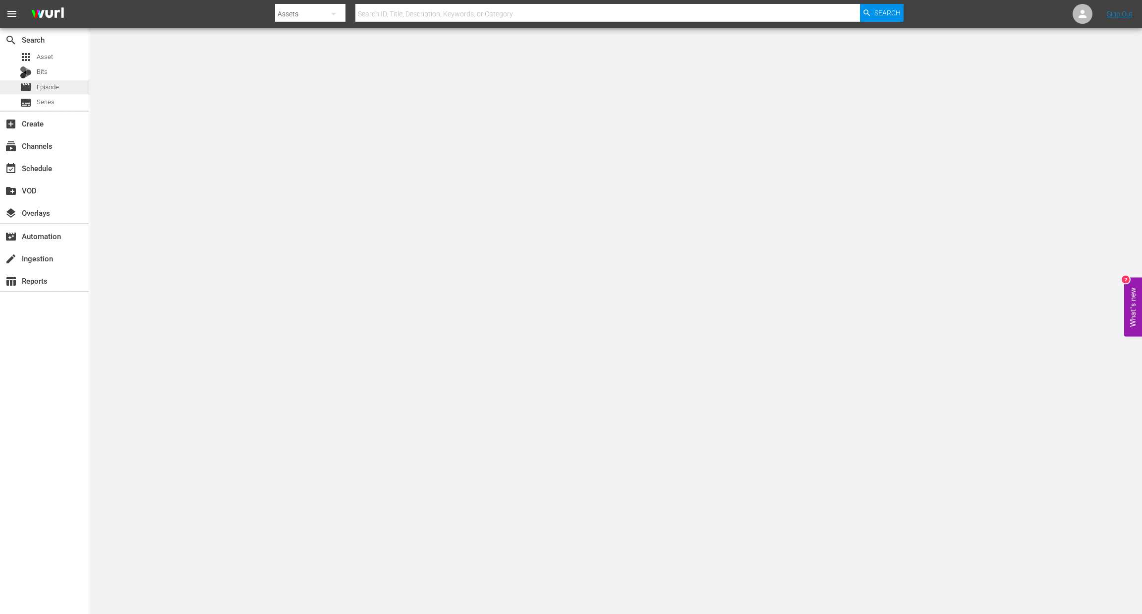
click at [61, 87] on div "movie Episode" at bounding box center [44, 87] width 89 height 14
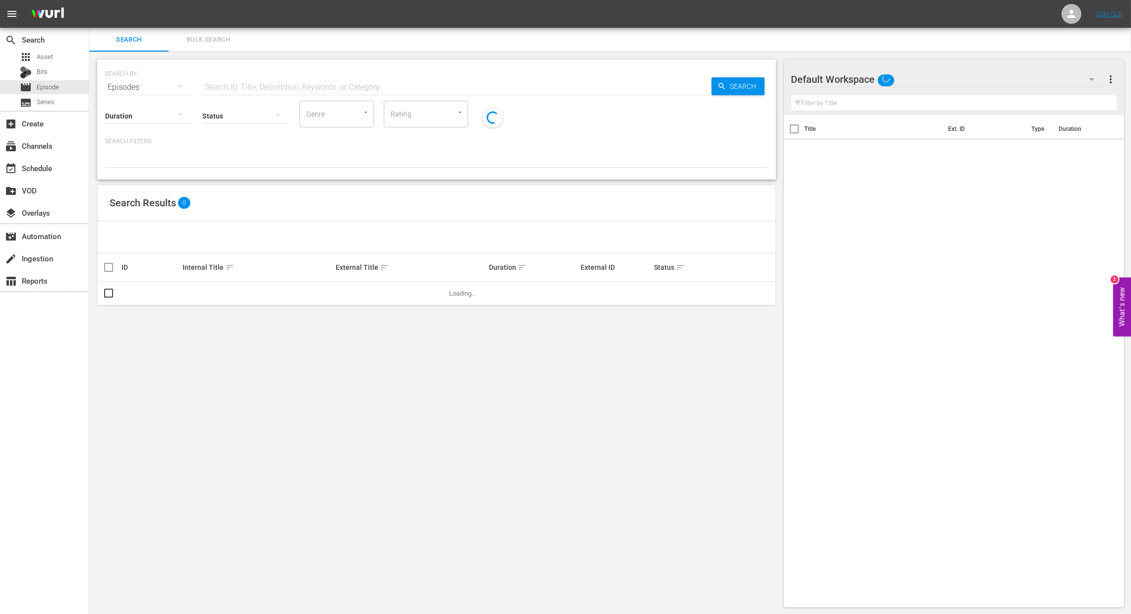
click at [227, 84] on input "text" at bounding box center [456, 87] width 509 height 24
paste input "ie Nebel von Avalon"
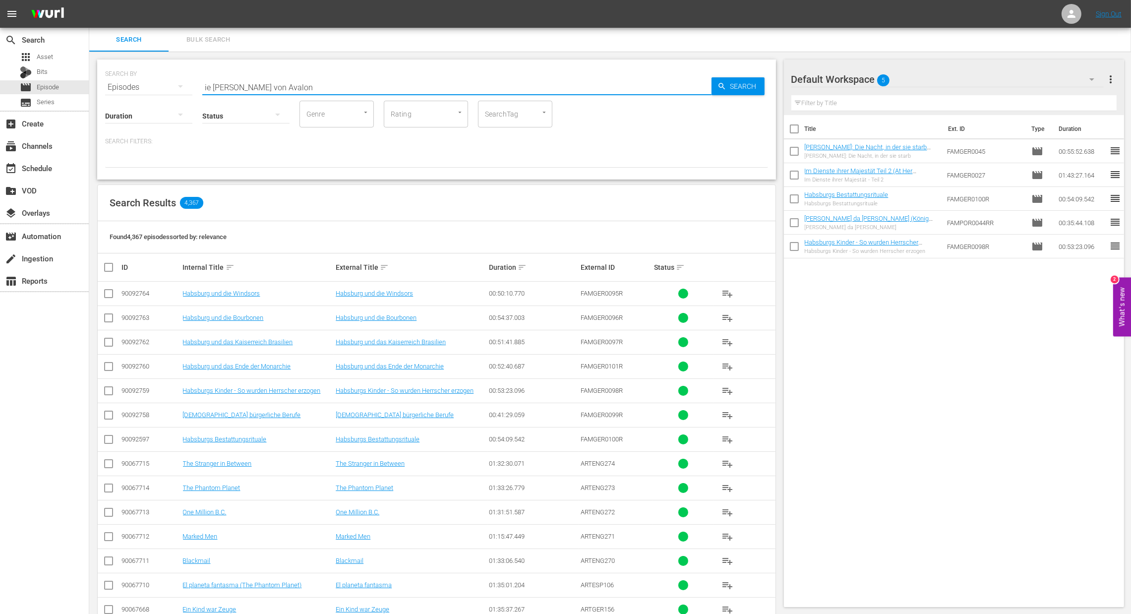
click at [206, 87] on input "ie Nebel von Avalon" at bounding box center [456, 87] width 509 height 24
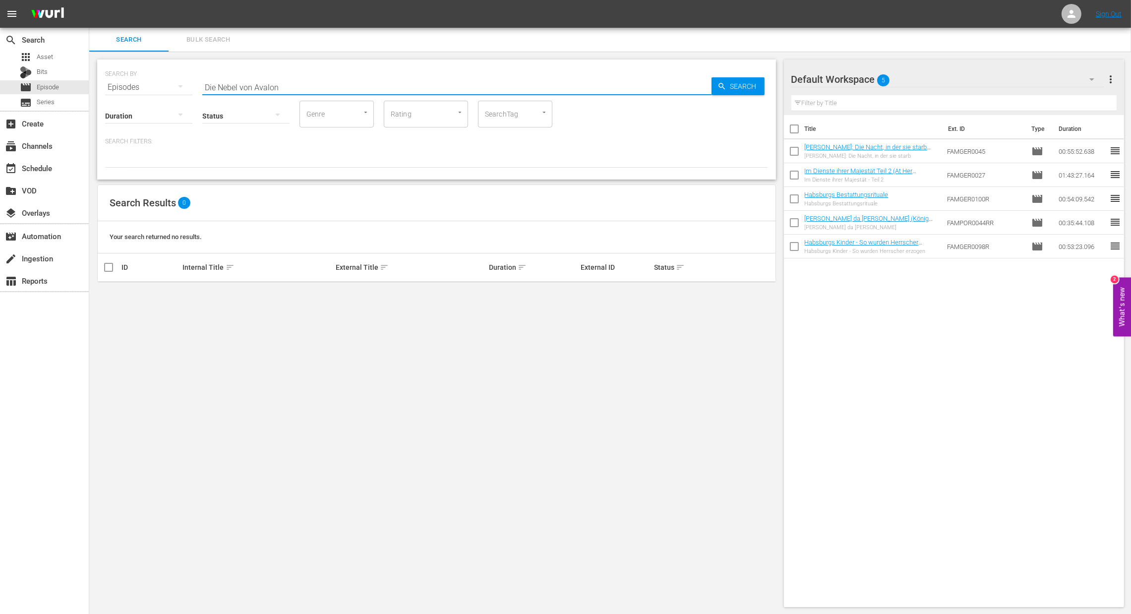
type input "Die Nebel von Avalon"
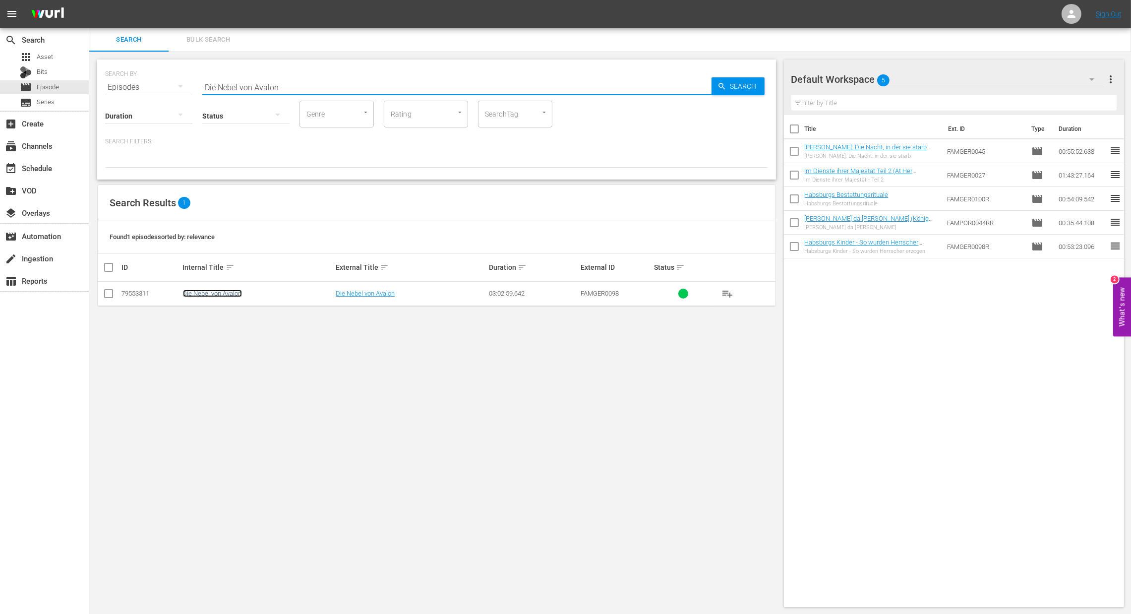
click at [223, 290] on link "Die Nebel von Avalon" at bounding box center [212, 293] width 59 height 7
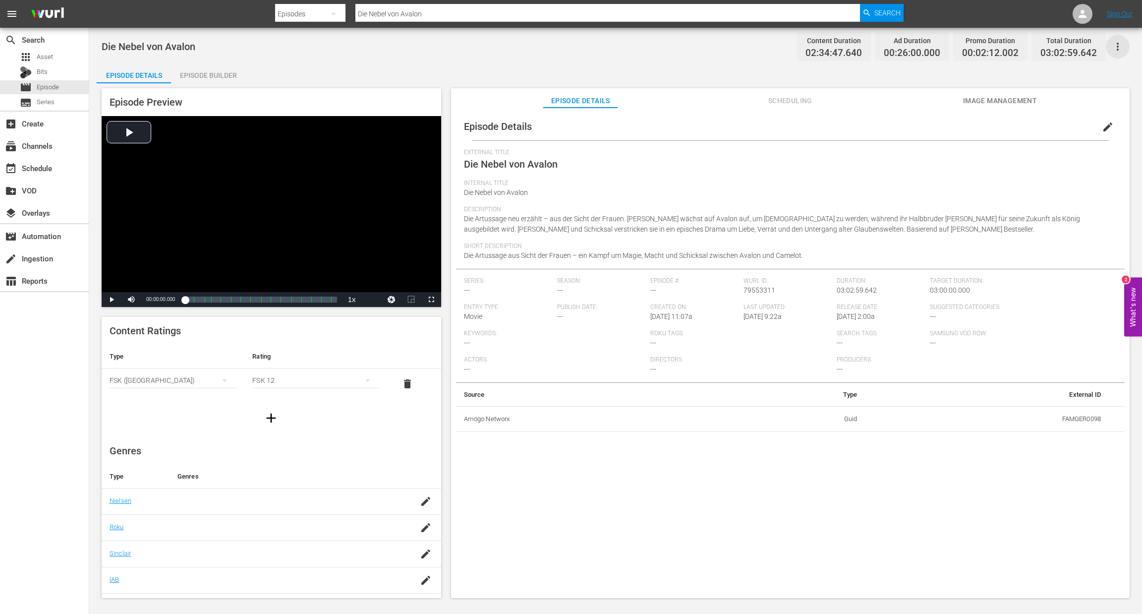
click at [1117, 45] on icon "button" at bounding box center [1118, 47] width 12 height 12
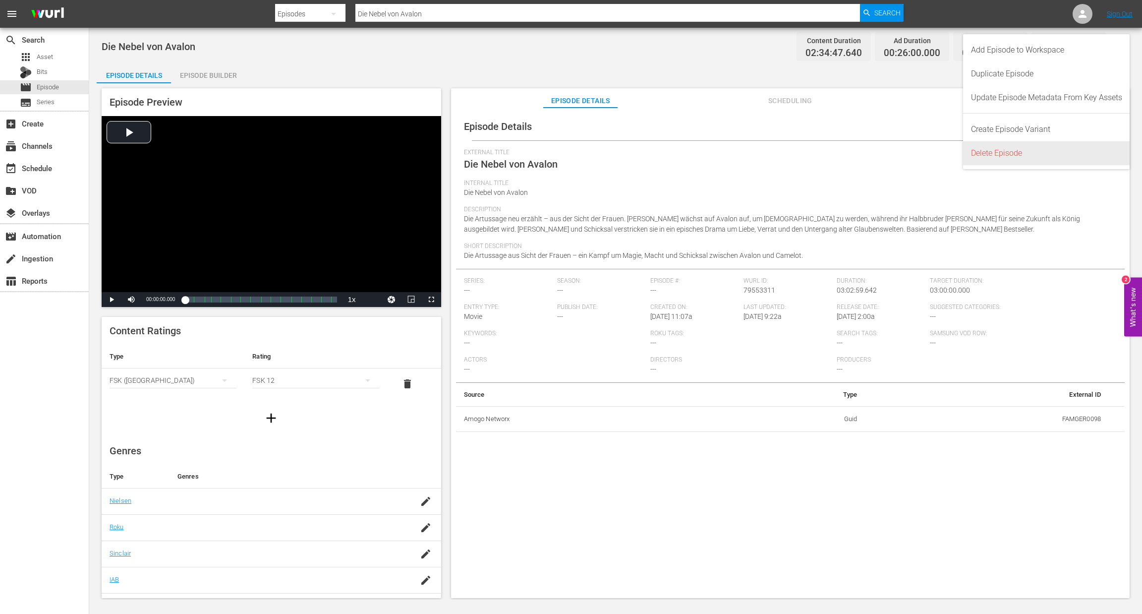
click at [1050, 150] on div "Delete Episode" at bounding box center [1046, 153] width 151 height 24
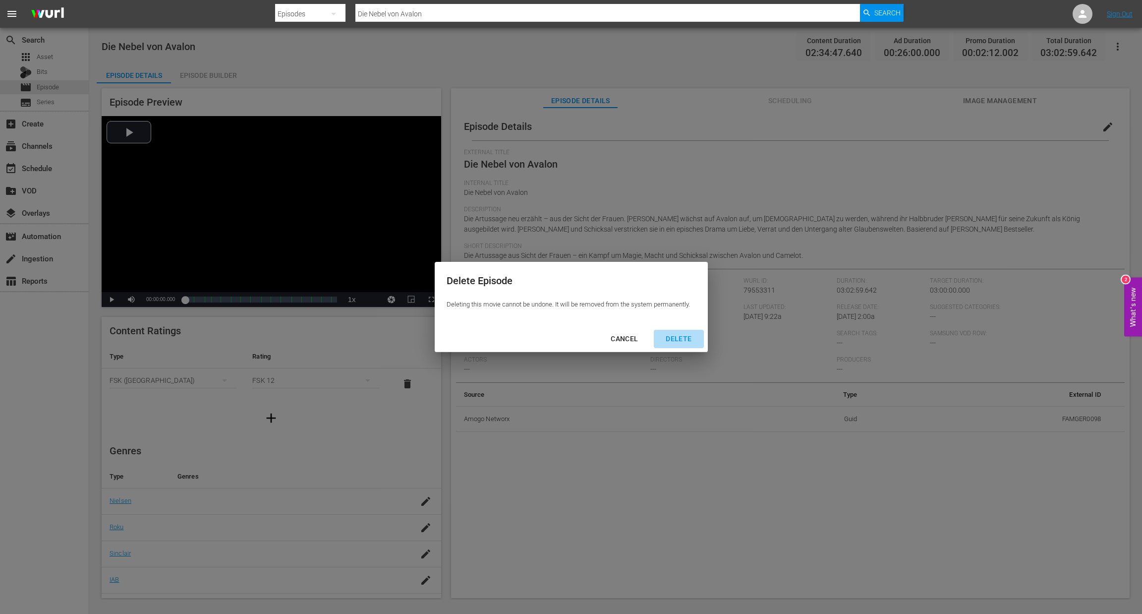
click at [683, 344] on div "DELETE" at bounding box center [679, 339] width 42 height 12
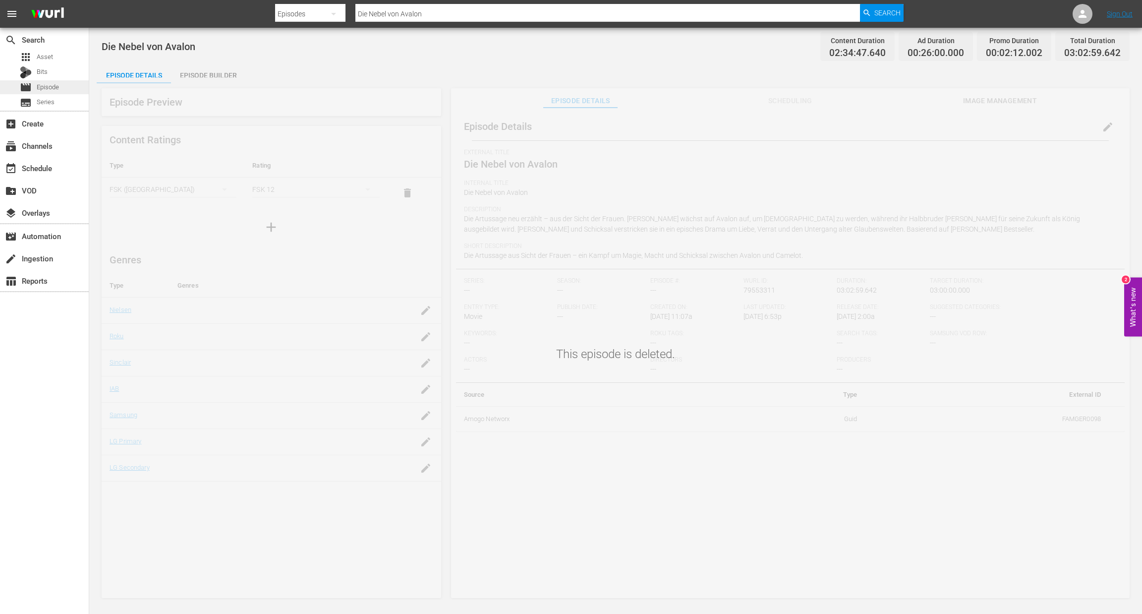
click at [54, 92] on div "movie Episode" at bounding box center [39, 87] width 39 height 14
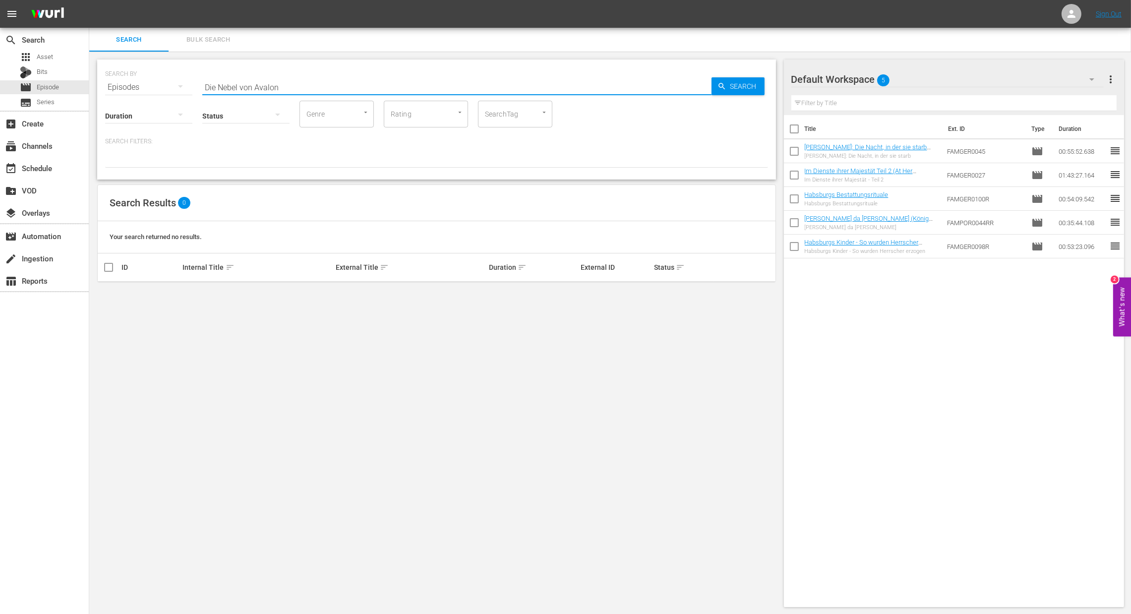
drag, startPoint x: 211, startPoint y: 90, endPoint x: 147, endPoint y: 90, distance: 64.0
click at [149, 90] on div "SEARCH BY Search By Episodes Search ID, Title, Description, Keywords, or Catego…" at bounding box center [436, 81] width 663 height 36
paste input "as Halsband der Königi"
type input "Das Halsband der Königin"
click at [736, 89] on span "Search" at bounding box center [745, 86] width 38 height 18
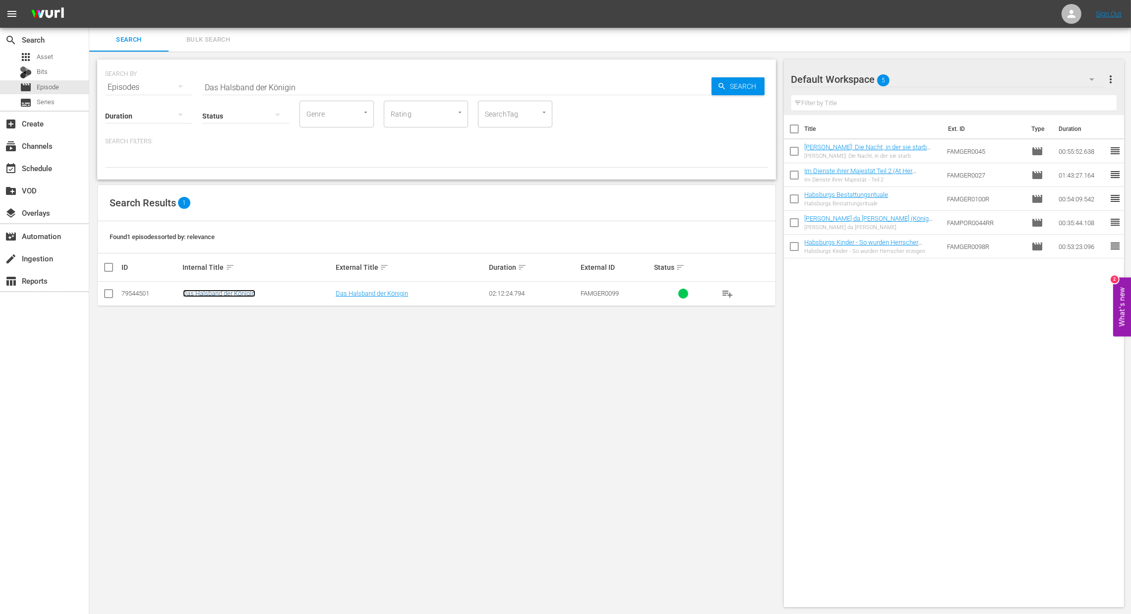
click at [228, 290] on link "Das Halsband der Königin" at bounding box center [219, 293] width 72 height 7
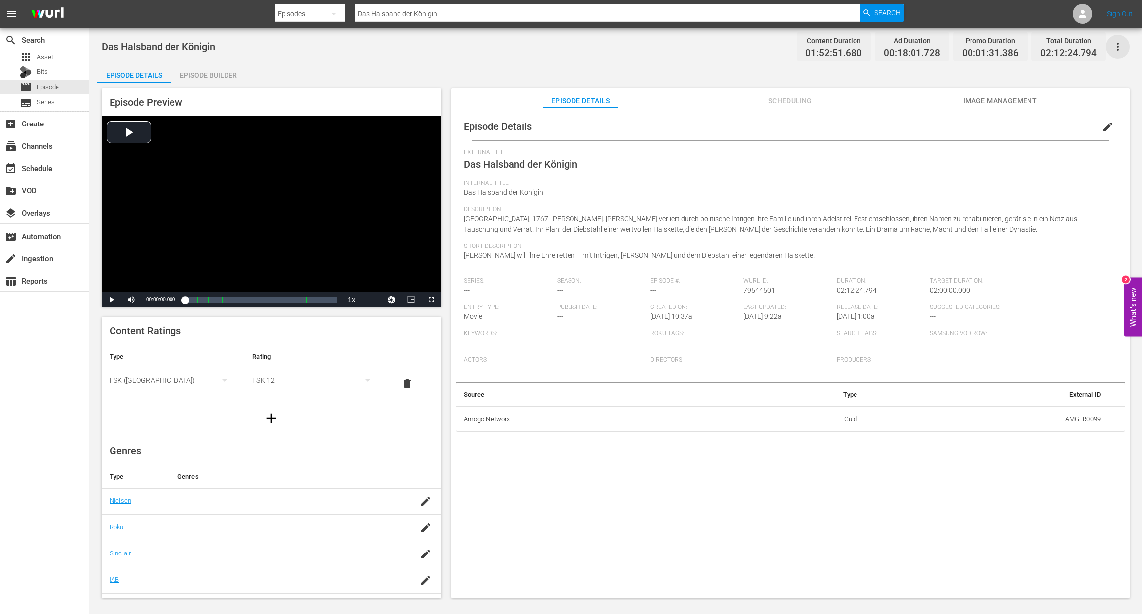
click at [1117, 48] on icon "button" at bounding box center [1118, 47] width 2 height 8
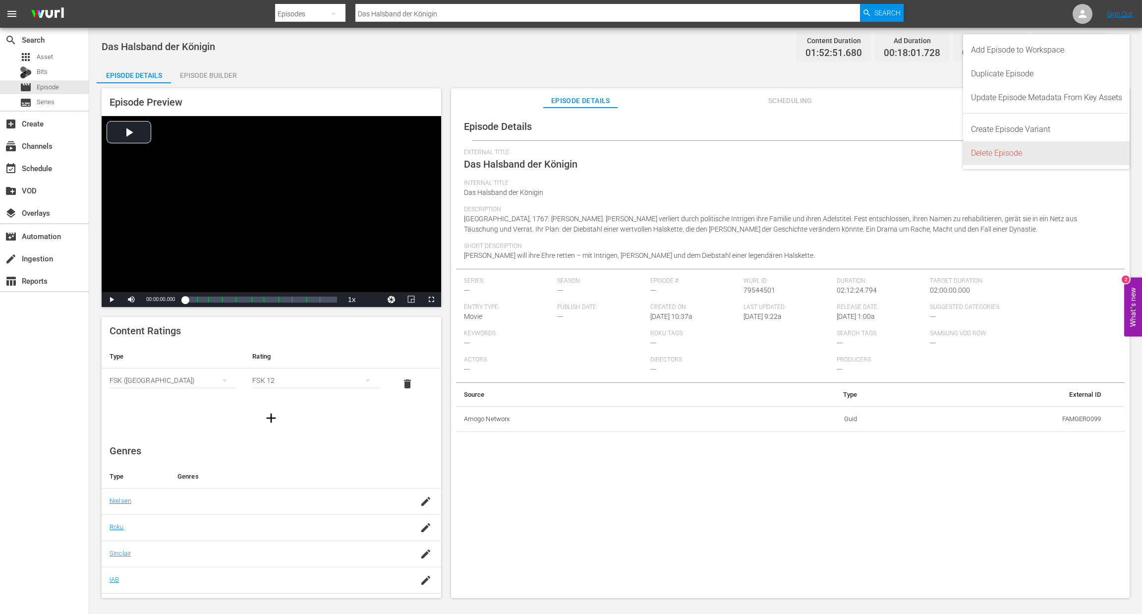
click at [1035, 153] on div "Delete Episode" at bounding box center [1046, 153] width 151 height 24
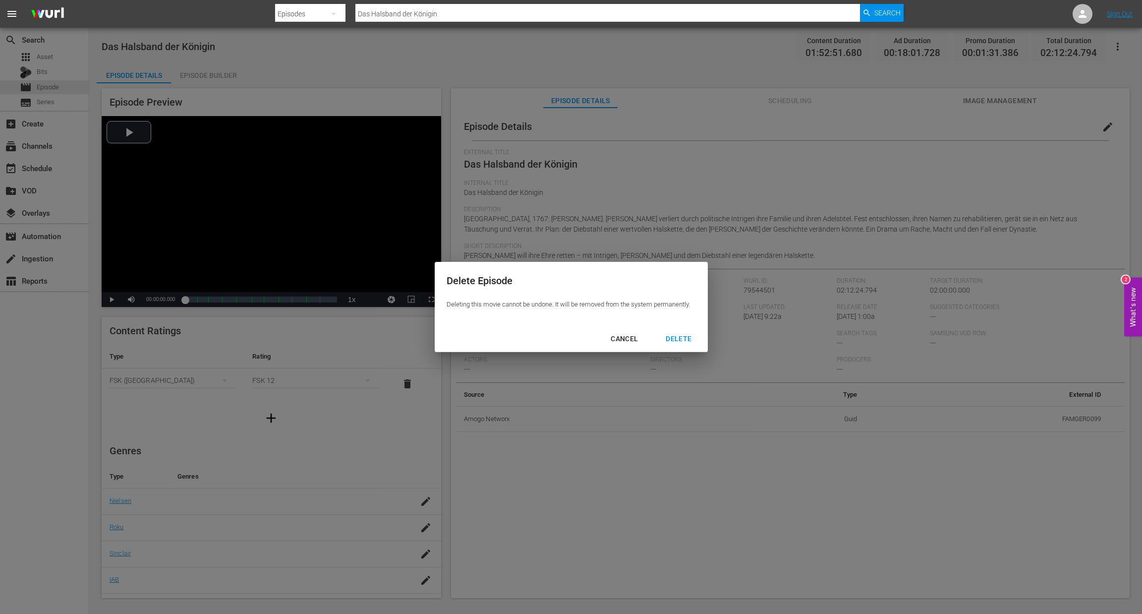
click at [672, 343] on div "DELETE" at bounding box center [679, 339] width 42 height 12
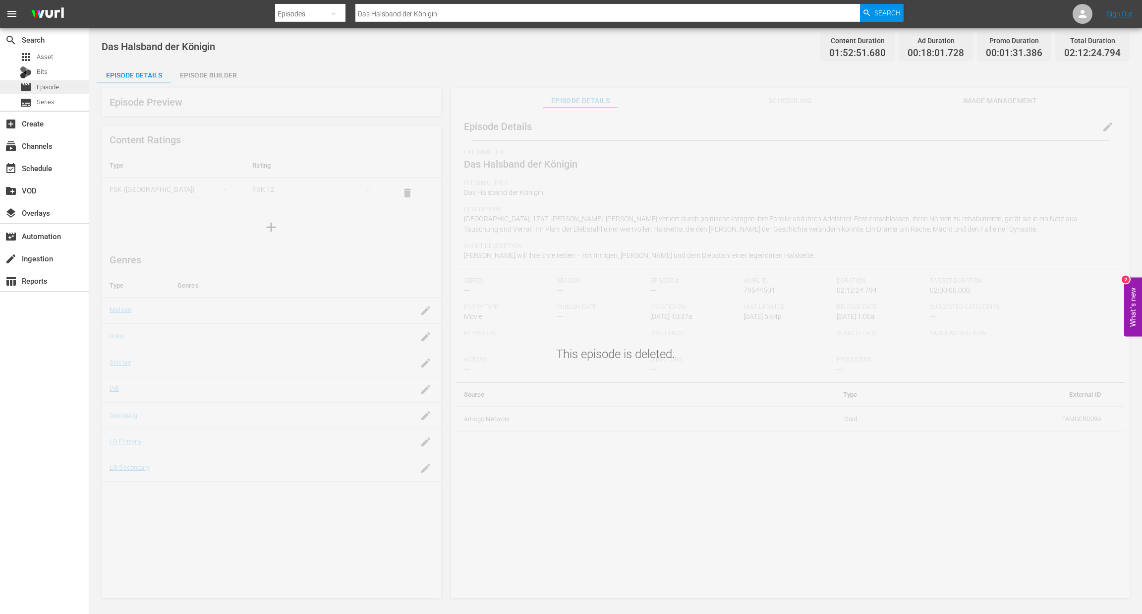
click at [40, 84] on span "Episode" at bounding box center [48, 87] width 22 height 10
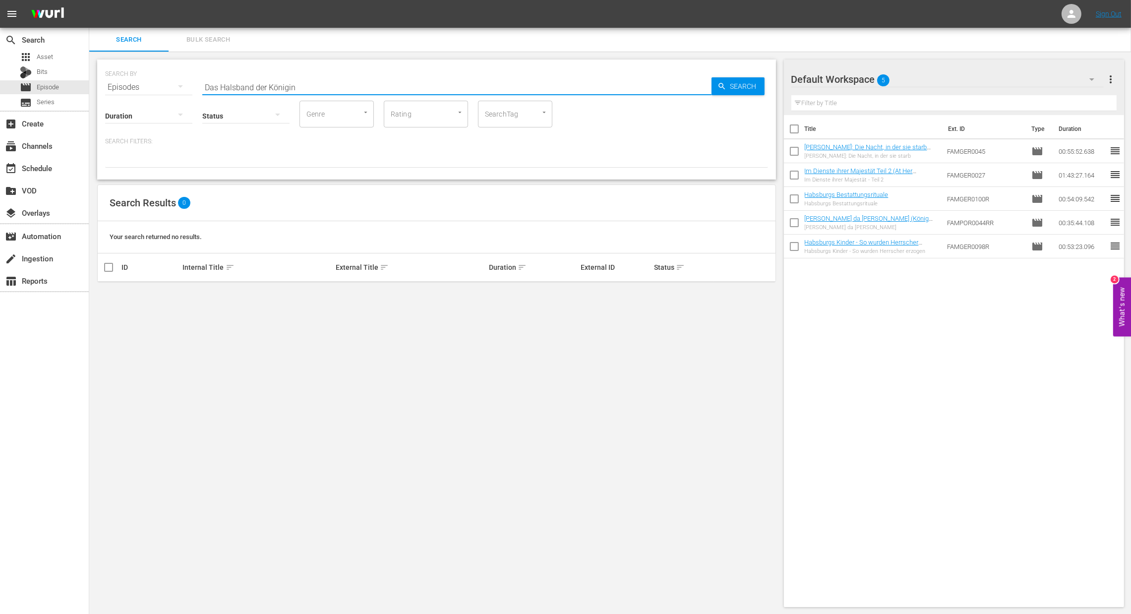
drag, startPoint x: 311, startPoint y: 89, endPoint x: 245, endPoint y: 83, distance: 66.2
click at [96, 89] on div "SEARCH BY Search By Episodes Search ID, Title, Description, Keywords, or Catego…" at bounding box center [436, 333] width 695 height 563
paste input "Francesco und der Papst"
type input "Francesco und der Papst"
click at [731, 88] on span "Search" at bounding box center [745, 86] width 38 height 18
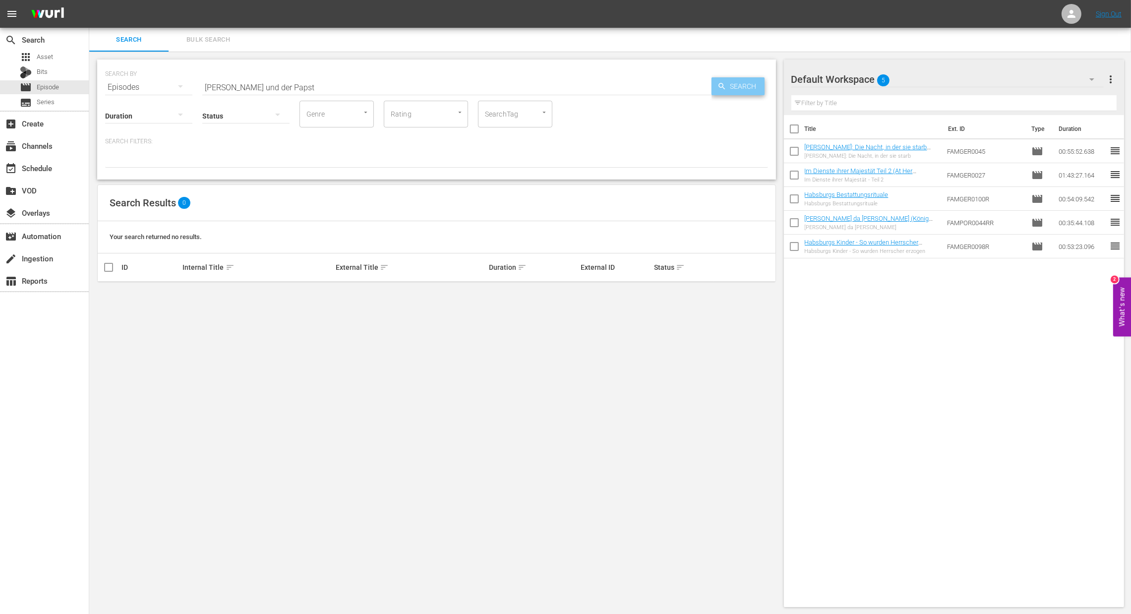
click at [731, 88] on span "Search" at bounding box center [745, 86] width 38 height 18
click at [183, 92] on div "Duration" at bounding box center [148, 110] width 87 height 36
click at [177, 90] on icon "button" at bounding box center [181, 86] width 12 height 12
drag, startPoint x: 139, startPoint y: 187, endPoint x: 152, endPoint y: 182, distance: 14.1
click at [139, 187] on div "Assets" at bounding box center [137, 185] width 40 height 16
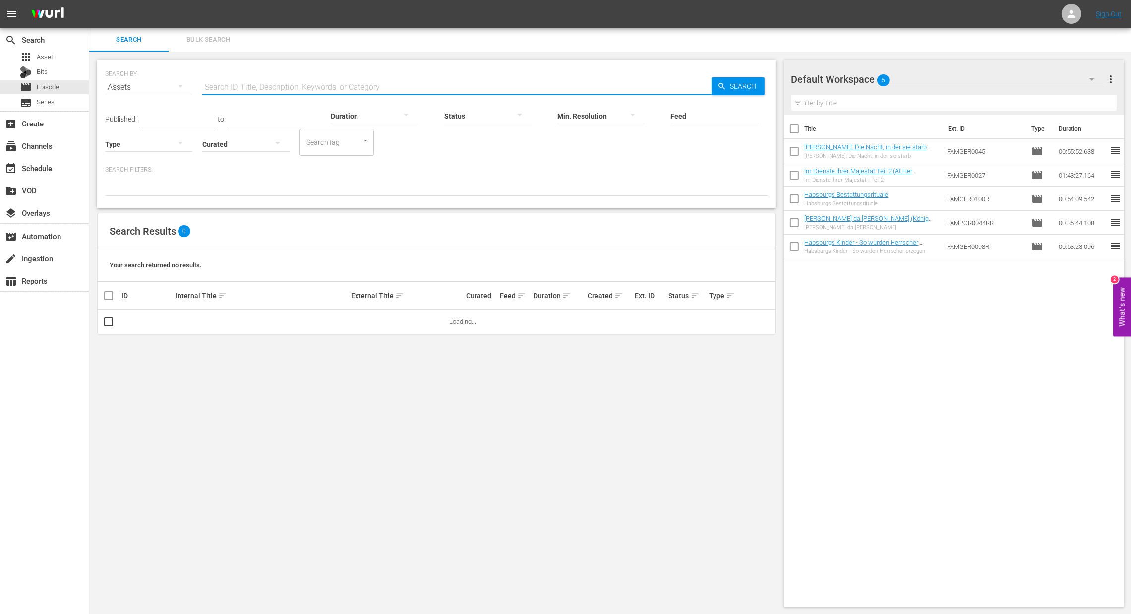
click at [346, 88] on input "text" at bounding box center [456, 87] width 509 height 24
paste input "Francesco und der Papst"
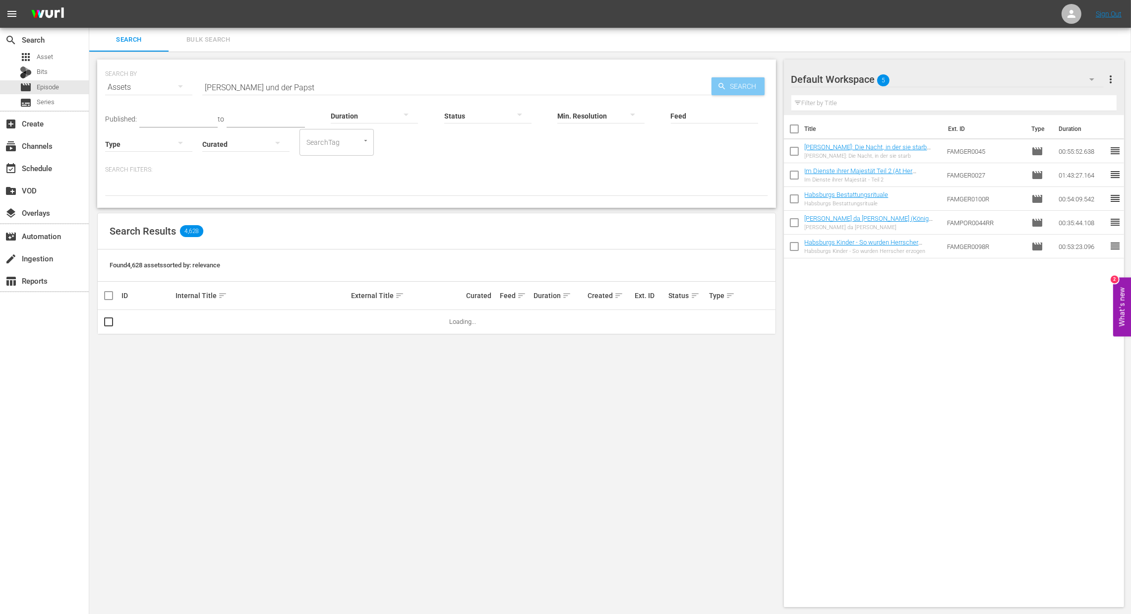
click at [739, 87] on span "Search" at bounding box center [745, 86] width 38 height 18
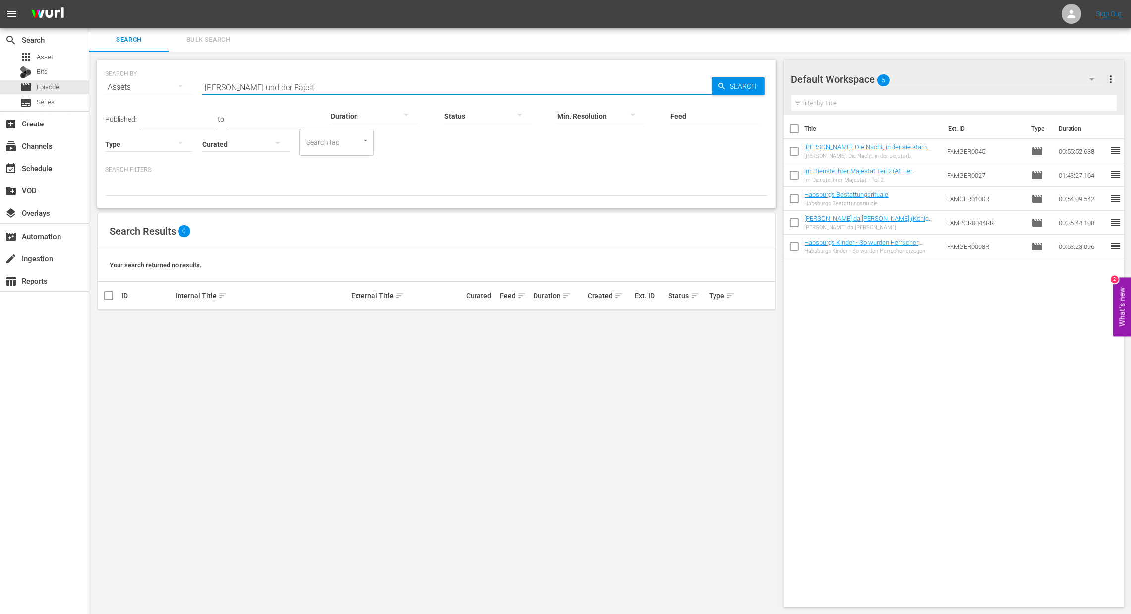
paste input "ürstin Gloria sag"
drag, startPoint x: 342, startPoint y: 87, endPoint x: 167, endPoint y: 70, distance: 175.3
click at [89, 0] on div "search Search apps Asset Bits movie Episode subtitles Series add_box Create sub…" at bounding box center [610, 0] width 1042 height 0
click at [744, 79] on span "Search" at bounding box center [745, 86] width 38 height 18
click at [165, 86] on div "Assets" at bounding box center [148, 87] width 87 height 28
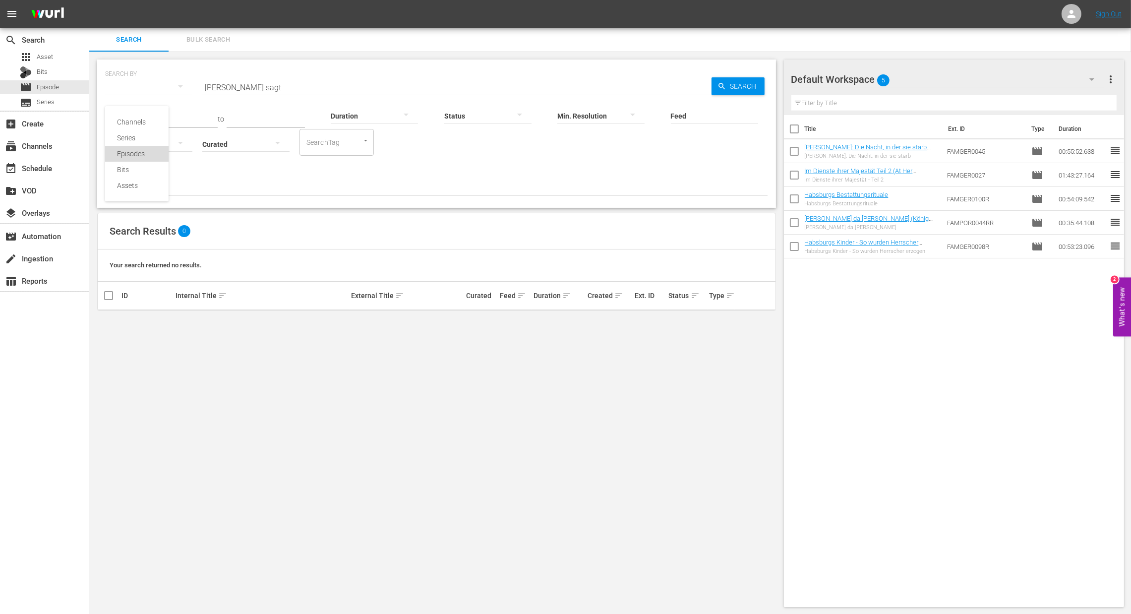
click at [141, 159] on div "Episodes" at bounding box center [137, 154] width 40 height 16
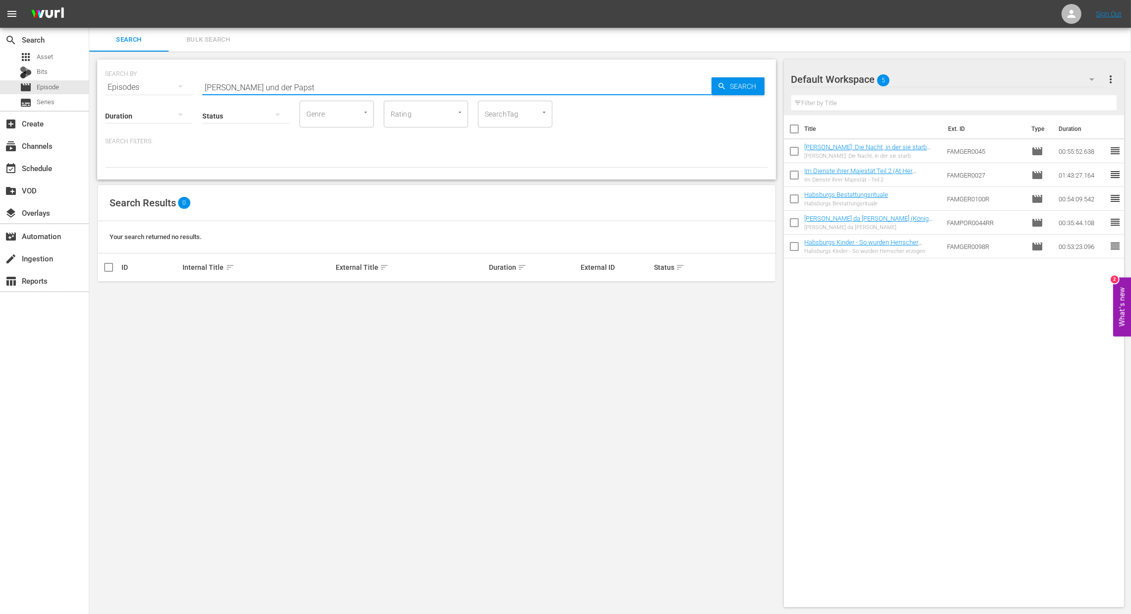
paste input "ürstin Gloria sag"
drag, startPoint x: 395, startPoint y: 90, endPoint x: 121, endPoint y: 62, distance: 275.1
click at [121, 62] on div "SEARCH BY Search By Episodes Search ID, Title, Description, Keywords, or Catego…" at bounding box center [436, 119] width 679 height 120
type input "Fürstin Gloria sagt"
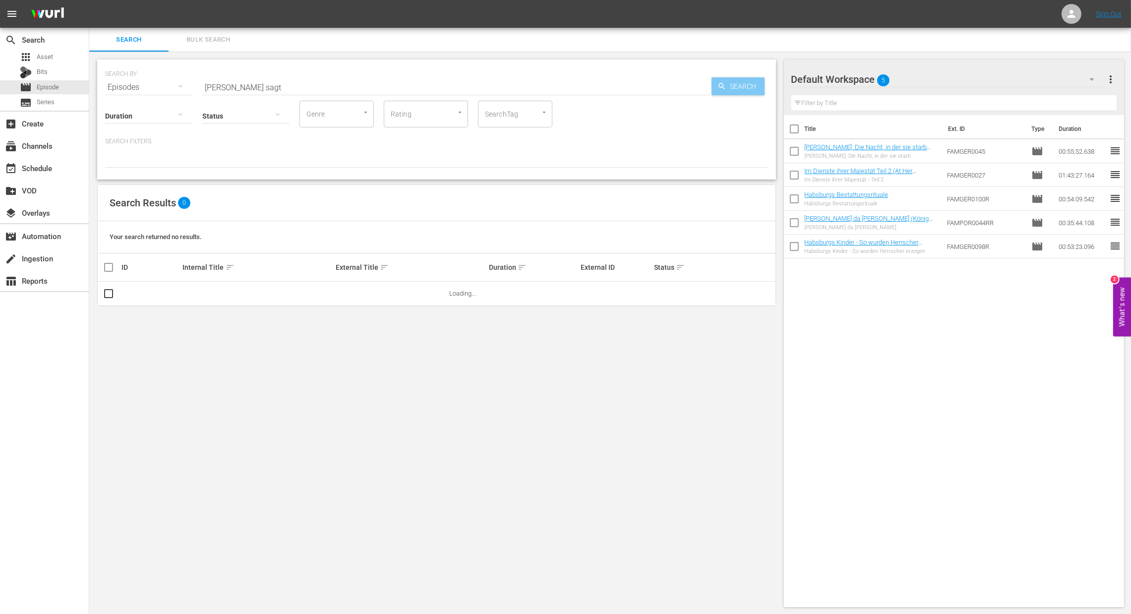
click at [741, 90] on span "Search" at bounding box center [745, 86] width 38 height 18
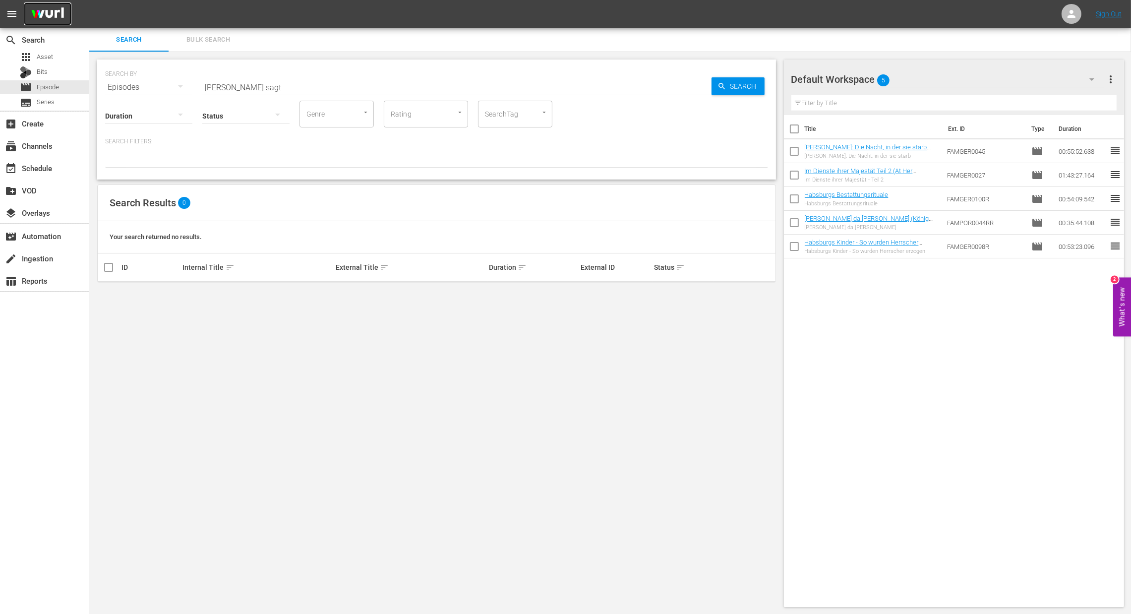
click at [47, 13] on img at bounding box center [48, 13] width 48 height 23
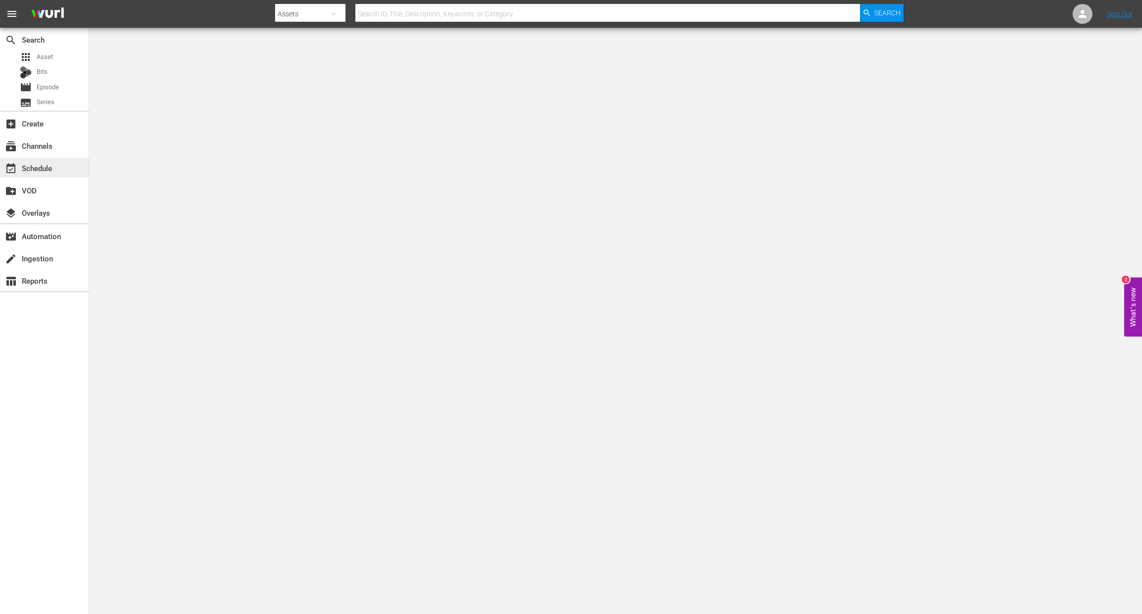
click at [28, 176] on div "event_available Schedule" at bounding box center [44, 168] width 89 height 20
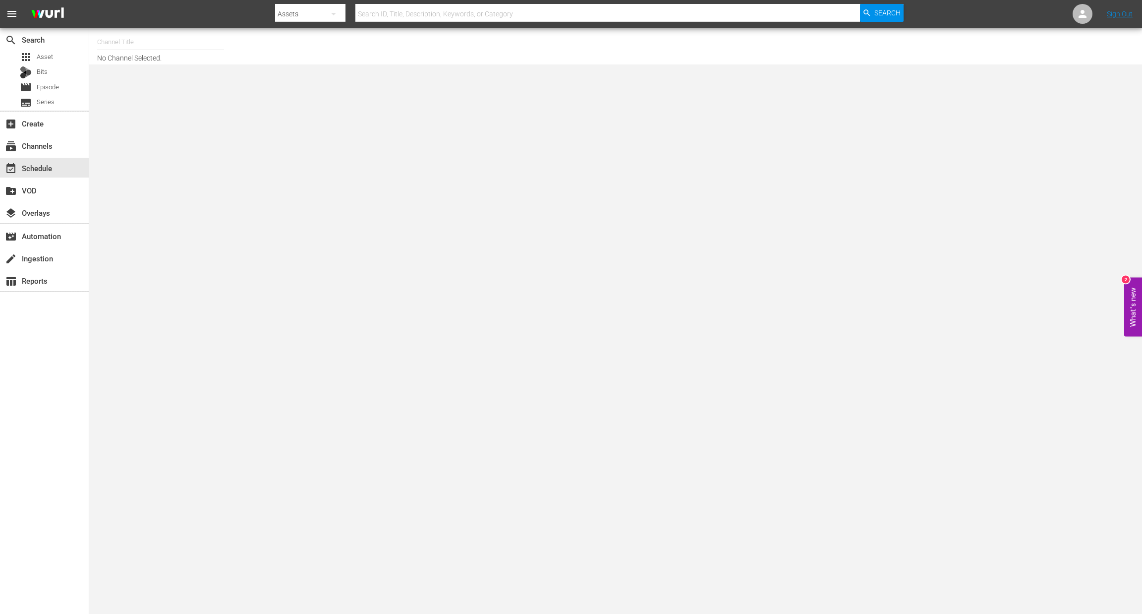
click at [120, 40] on input "text" at bounding box center [160, 42] width 127 height 24
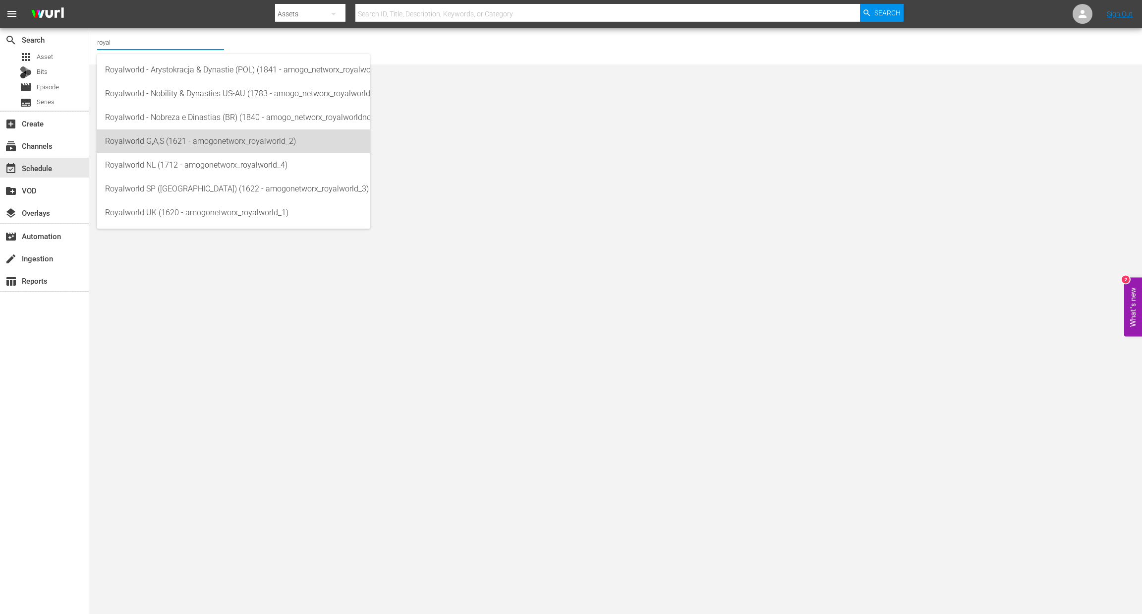
click at [196, 142] on div "Royalworld G,A,S (1621 - amogonetworx_royalworld_2)" at bounding box center [233, 141] width 257 height 24
type input "Royalworld G,A,S (1621 - amogonetworx_royalworld_2)"
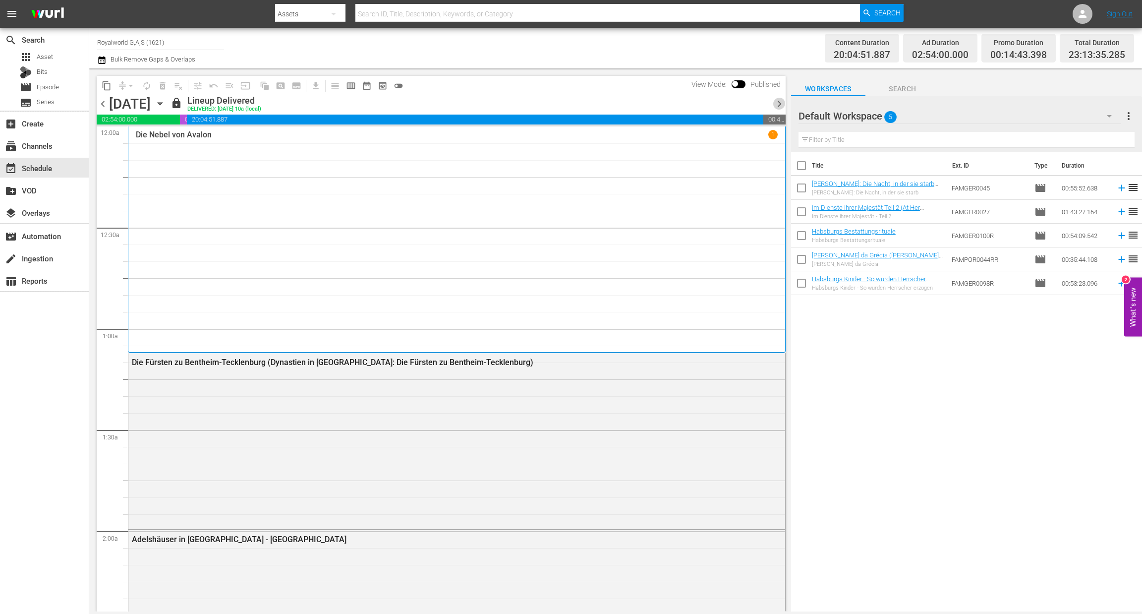
click at [781, 107] on span "chevron_right" at bounding box center [779, 104] width 12 height 12
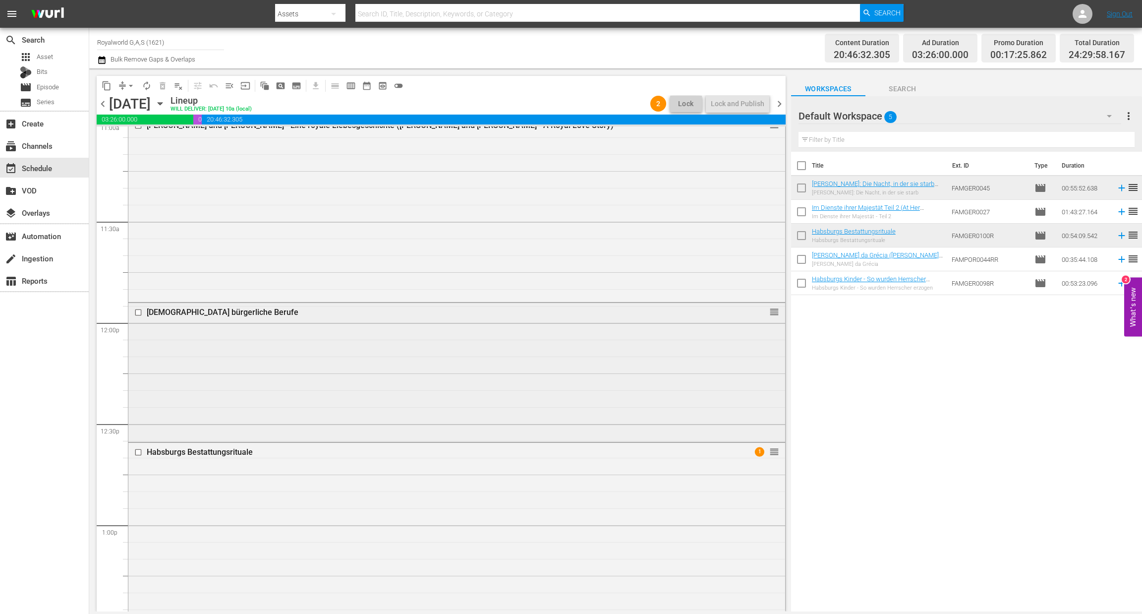
scroll to position [2454, 0]
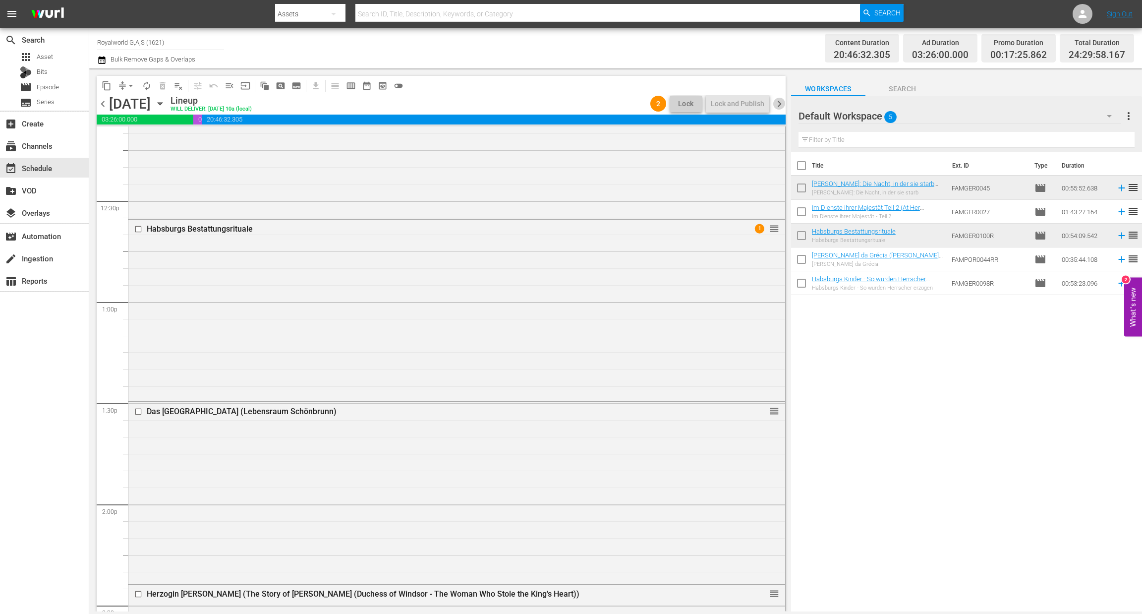
drag, startPoint x: 779, startPoint y: 102, endPoint x: 741, endPoint y: 107, distance: 38.0
click at [780, 102] on span "chevron_right" at bounding box center [779, 104] width 12 height 12
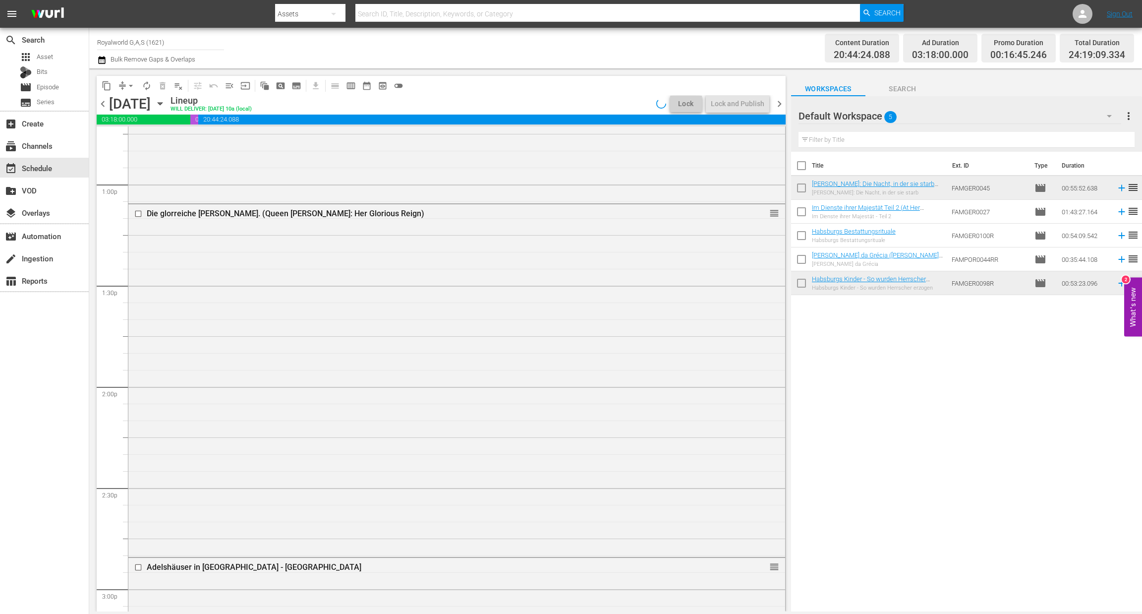
scroll to position [2487, 0]
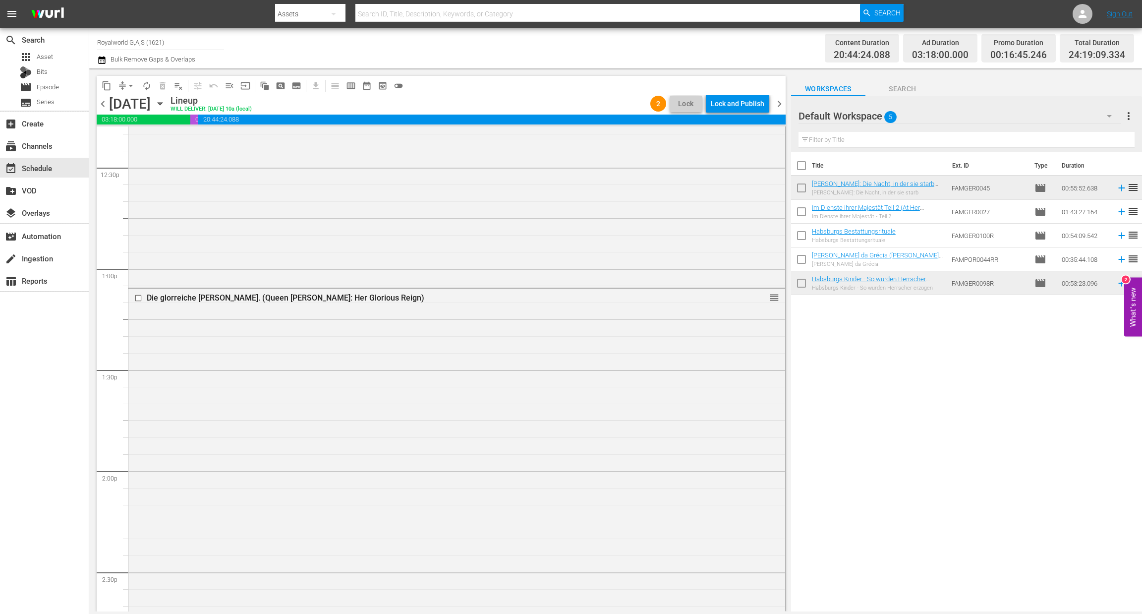
click at [741, 107] on div "Lock and Publish" at bounding box center [738, 104] width 54 height 18
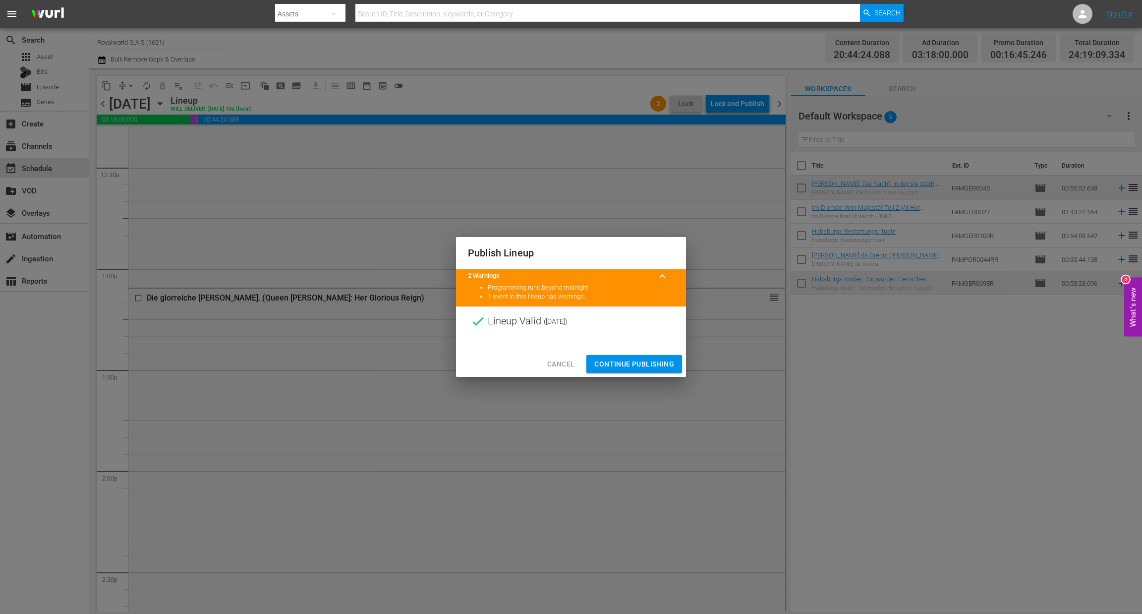
click at [632, 358] on span "Continue Publishing" at bounding box center [634, 364] width 80 height 12
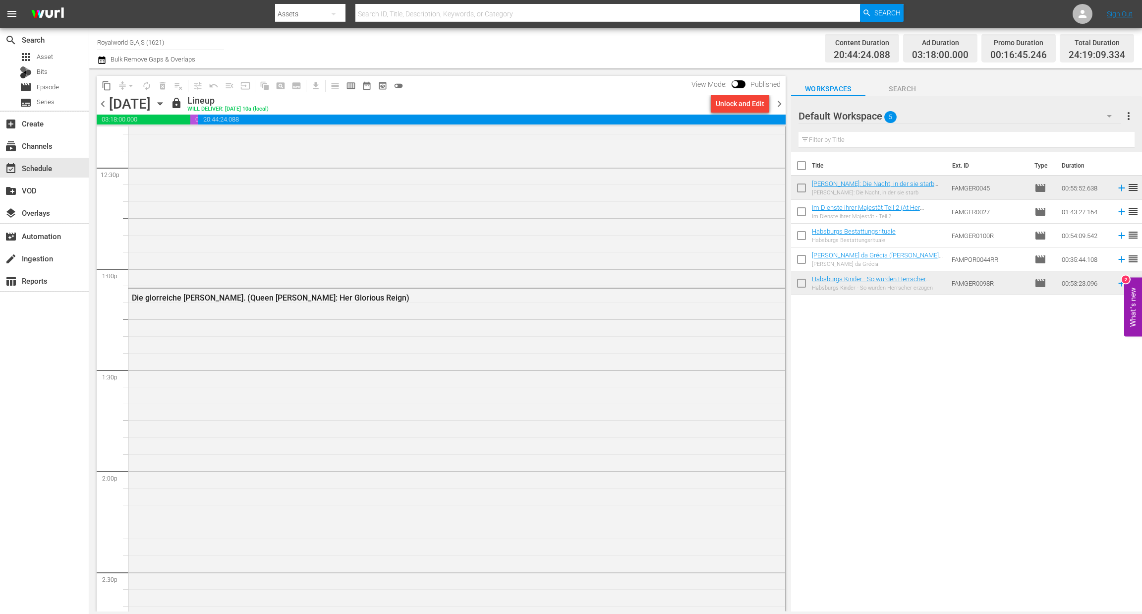
click at [107, 99] on span "chevron_left" at bounding box center [103, 104] width 12 height 12
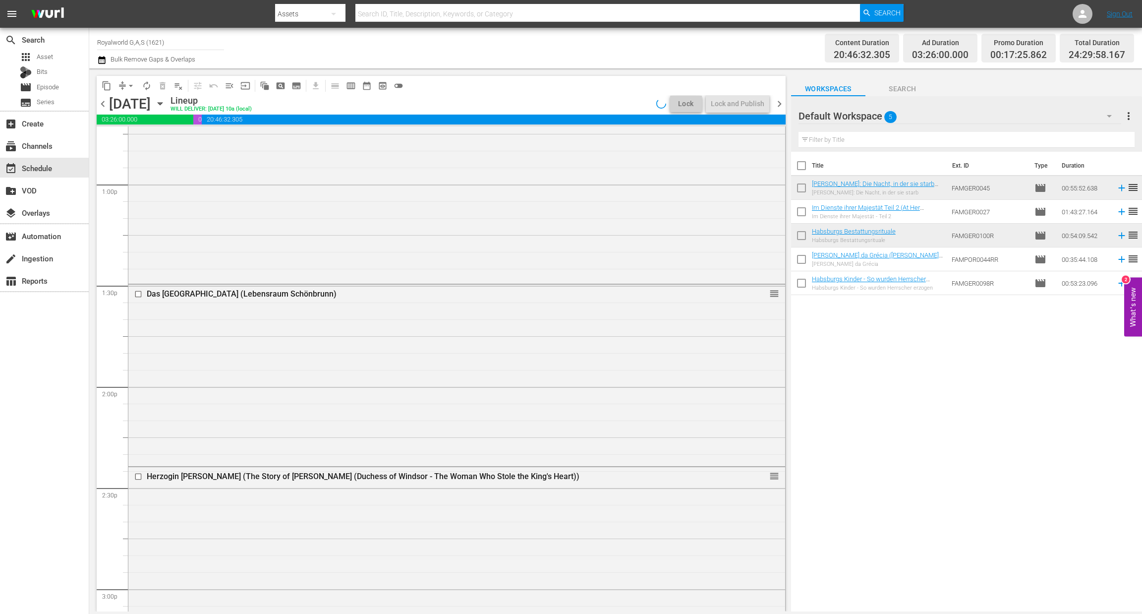
scroll to position [2454, 0]
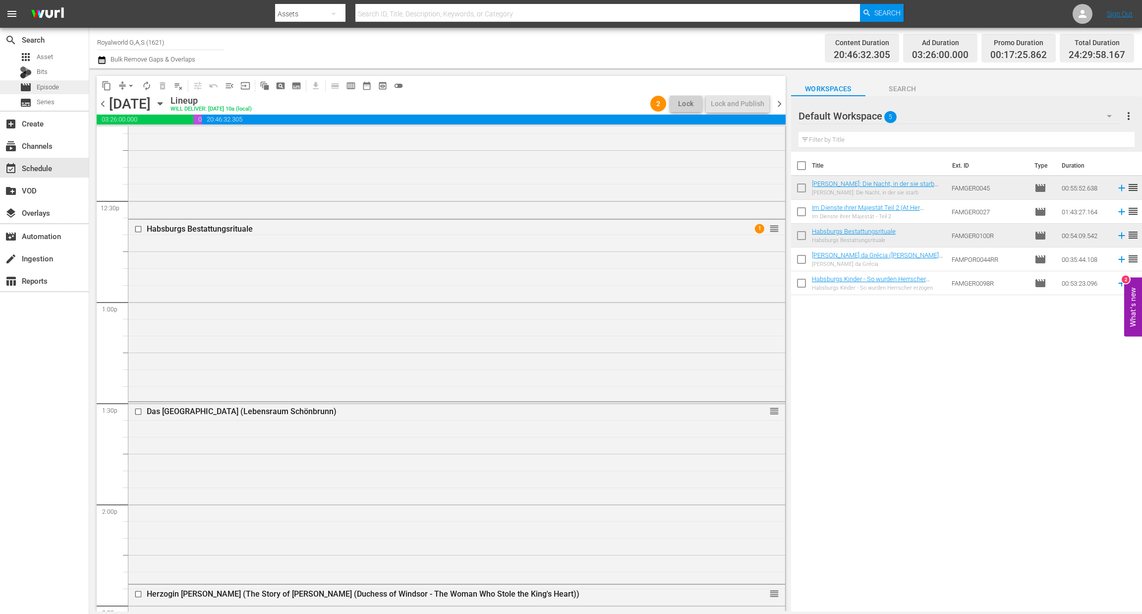
click at [43, 89] on span "Episode" at bounding box center [48, 87] width 22 height 10
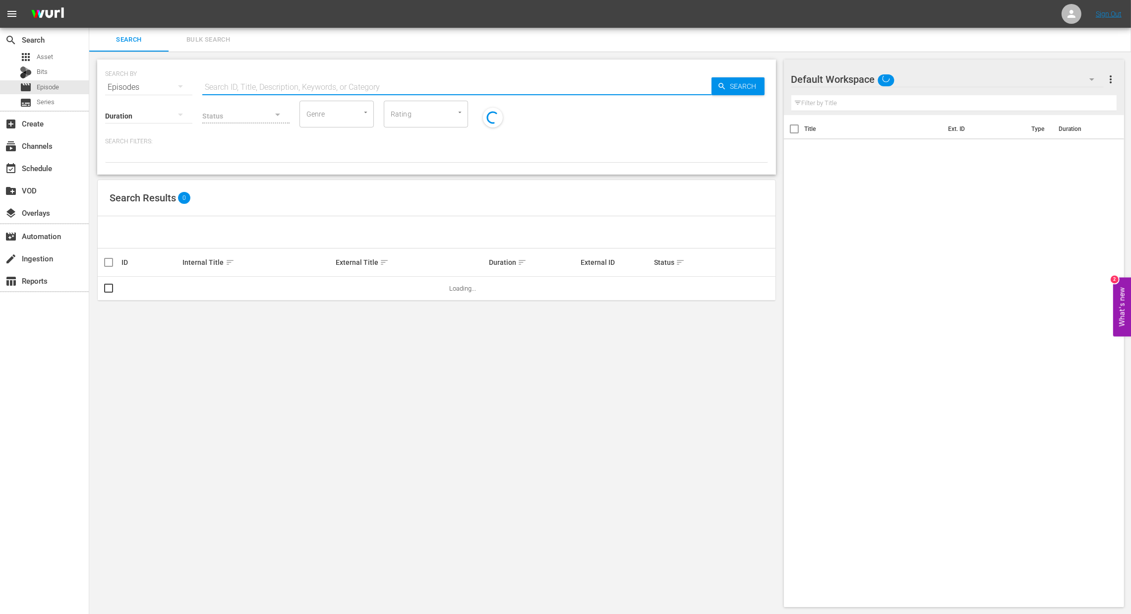
click at [226, 89] on input "text" at bounding box center [456, 87] width 509 height 24
paste input "Habsburg intim: Die Fotografin, die alles sehen durfte"
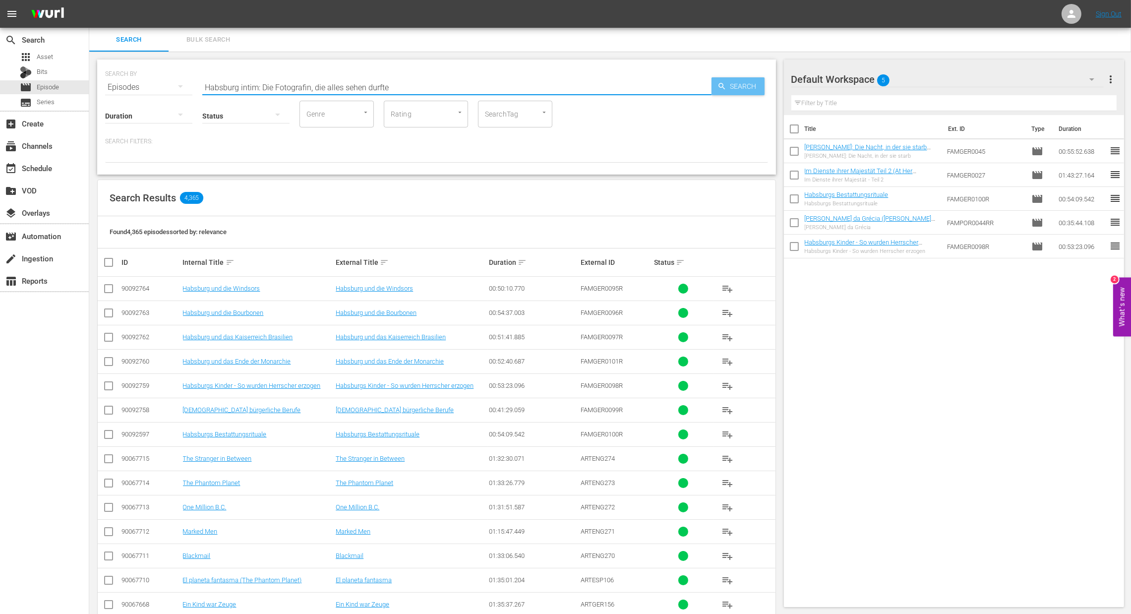
type input "Habsburg intim: Die Fotografin, die alles sehen durfte"
click at [724, 87] on icon "button" at bounding box center [721, 86] width 9 height 9
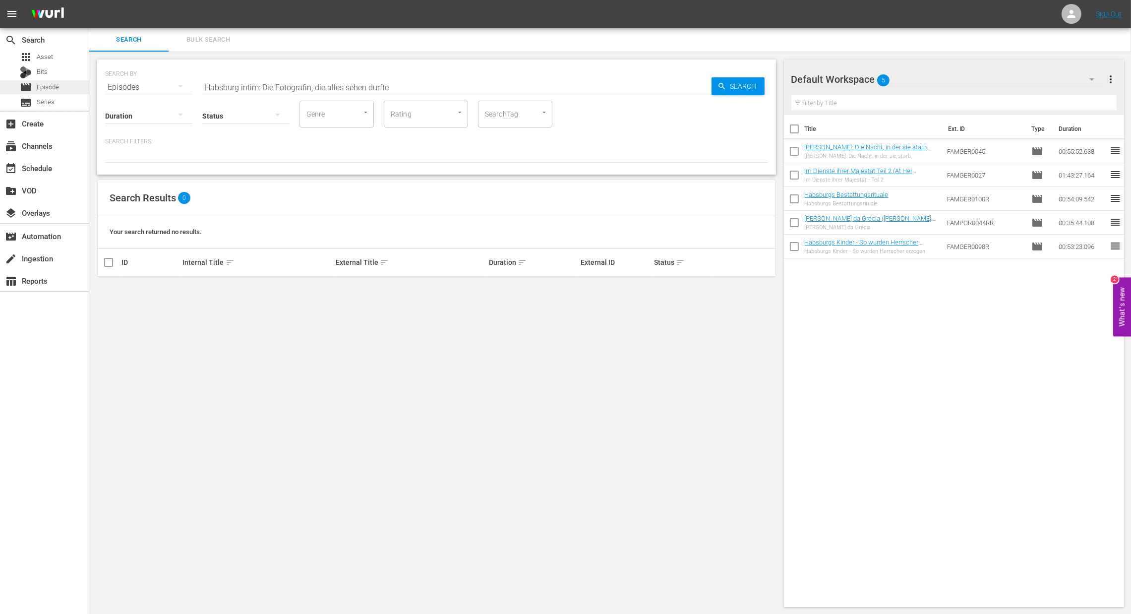
click at [56, 81] on div "movie Episode" at bounding box center [39, 87] width 39 height 14
click at [38, 161] on div "event_available Schedule" at bounding box center [44, 168] width 89 height 20
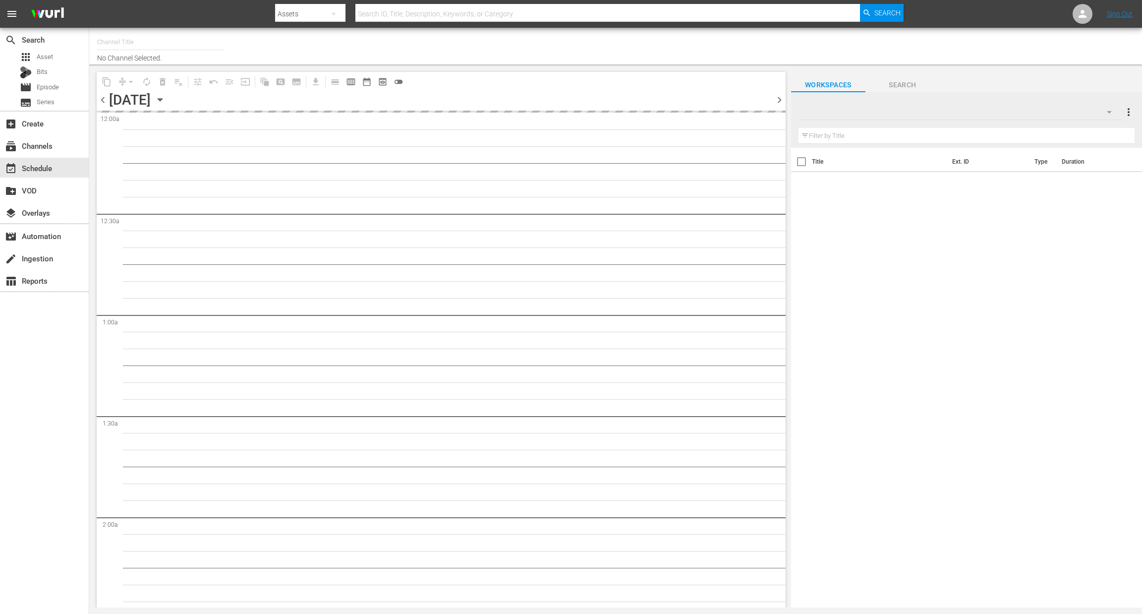
type input "Royalworld G,A,S (1621)"
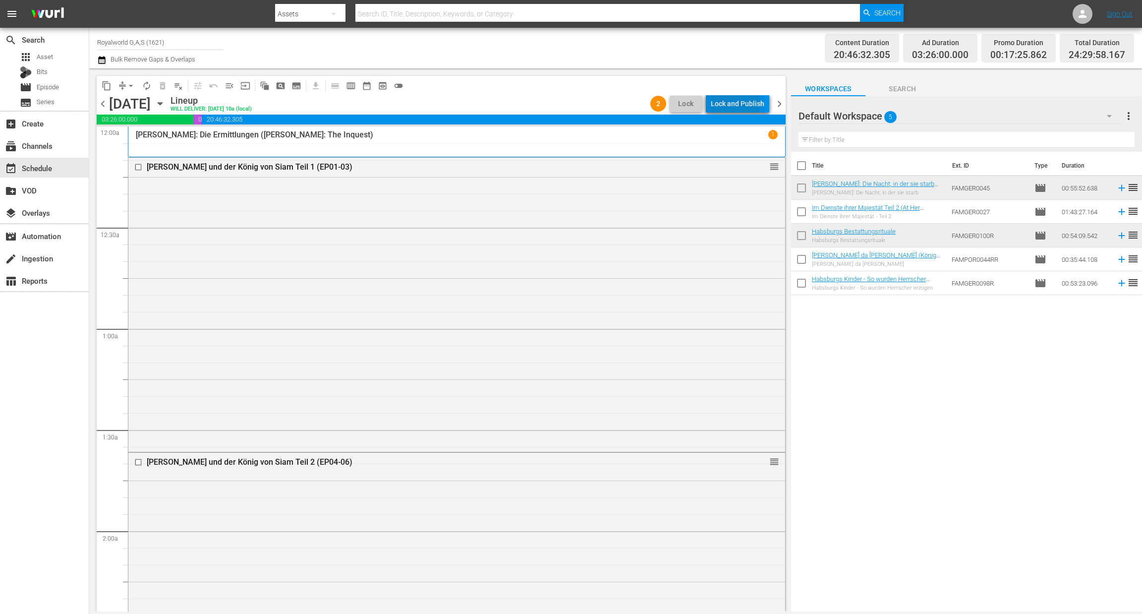
click at [728, 104] on div "Lock and Publish" at bounding box center [738, 104] width 54 height 18
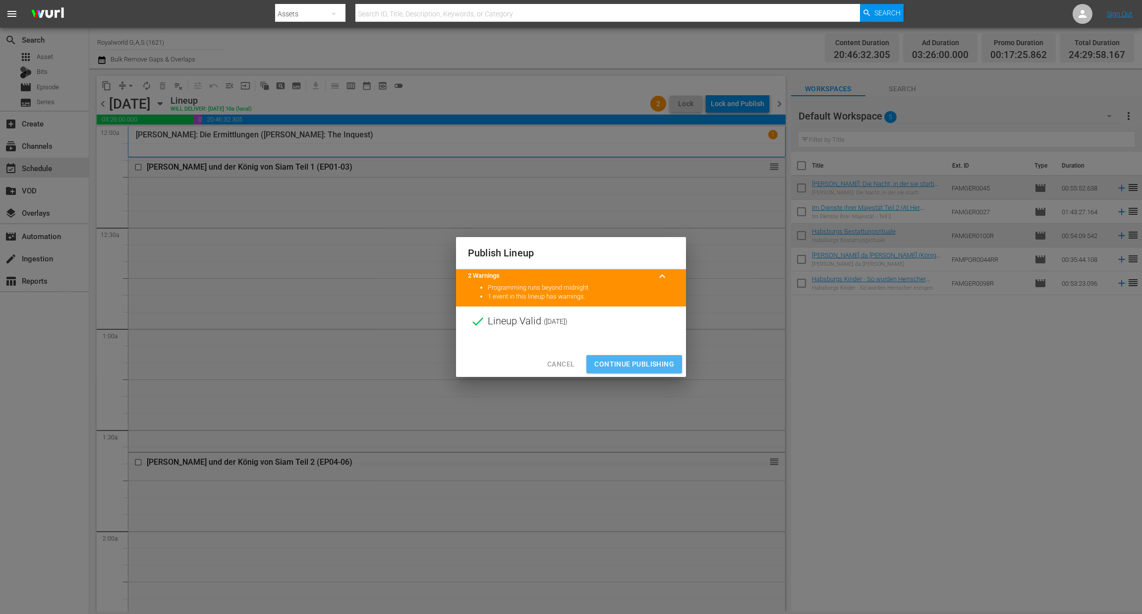
click at [631, 358] on span "Continue Publishing" at bounding box center [634, 364] width 80 height 12
